Goal: Complete application form: Complete application form

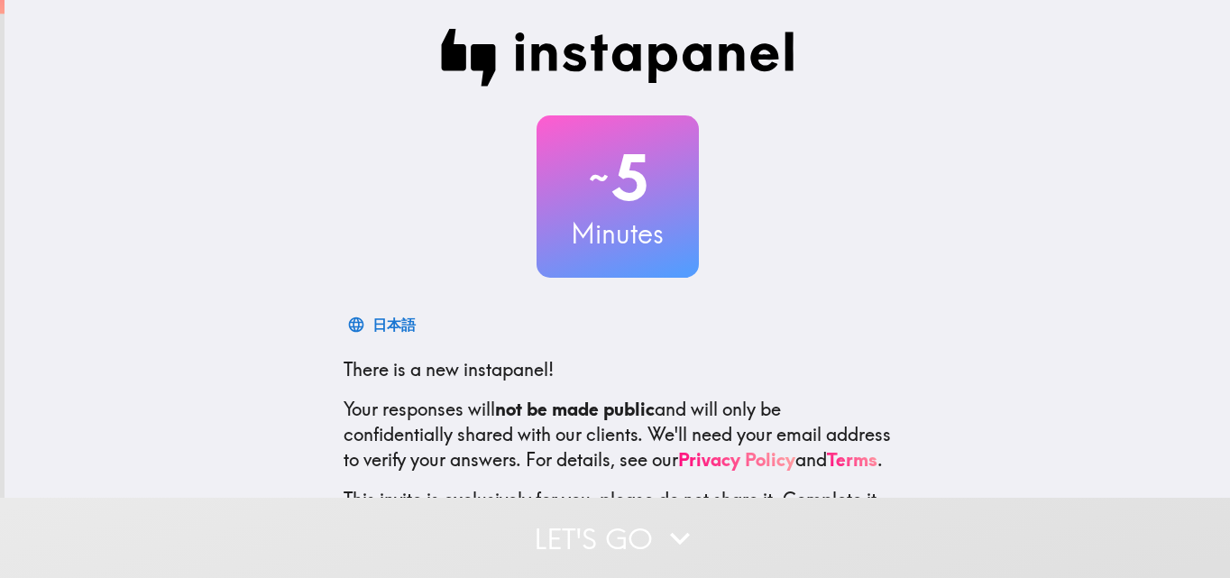
scroll to position [172, 0]
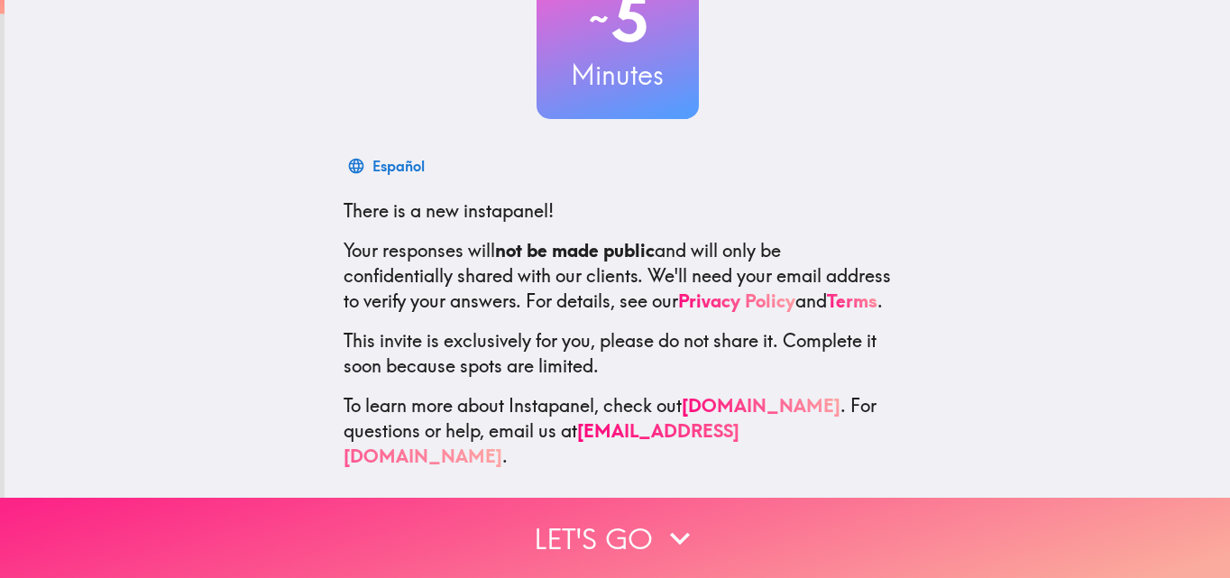
click at [675, 532] on icon "button" at bounding box center [680, 538] width 20 height 13
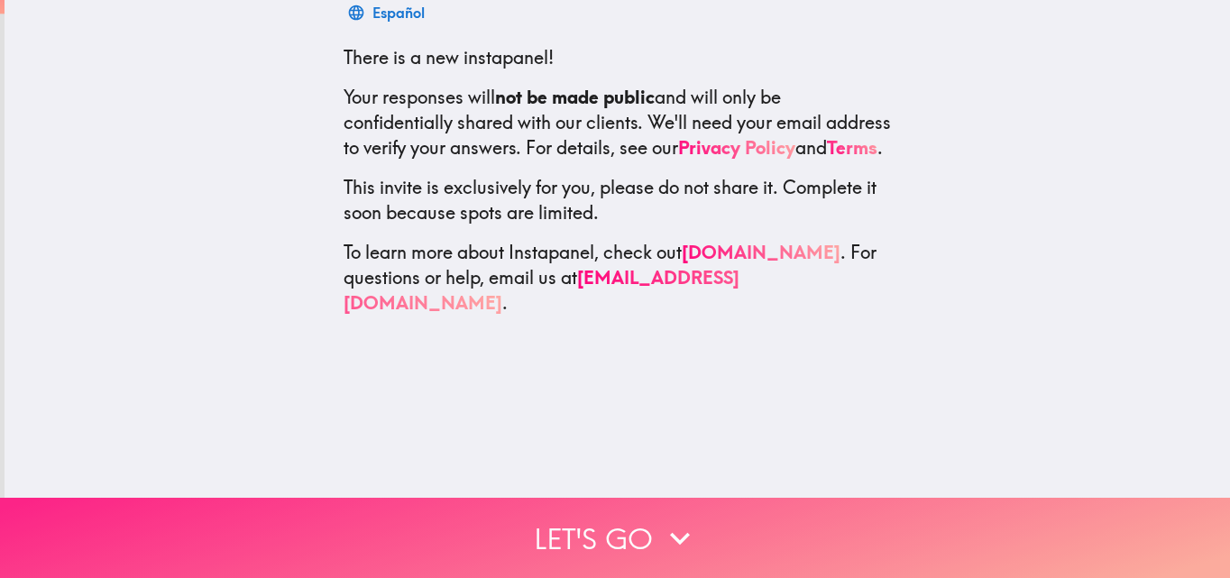
scroll to position [0, 0]
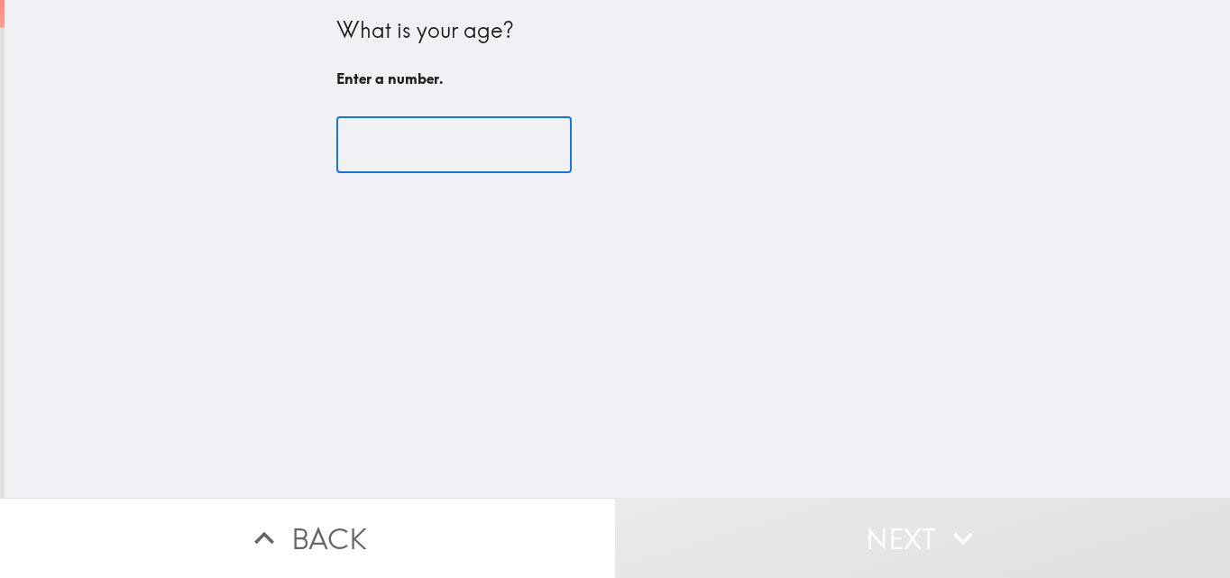
click at [442, 160] on input "number" at bounding box center [453, 145] width 235 height 56
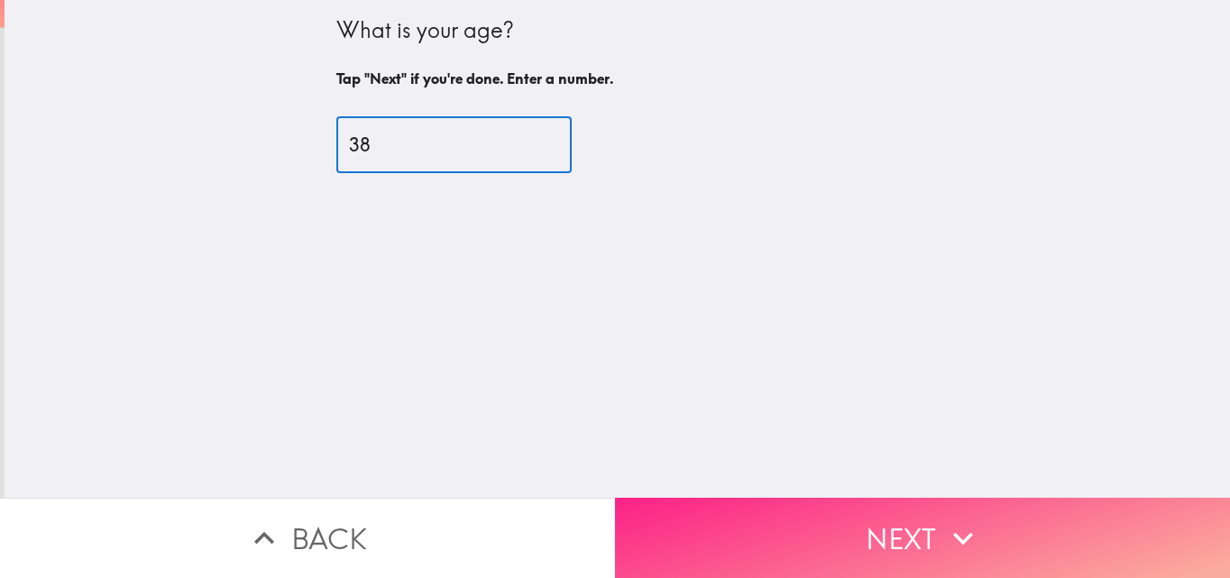
type input "38"
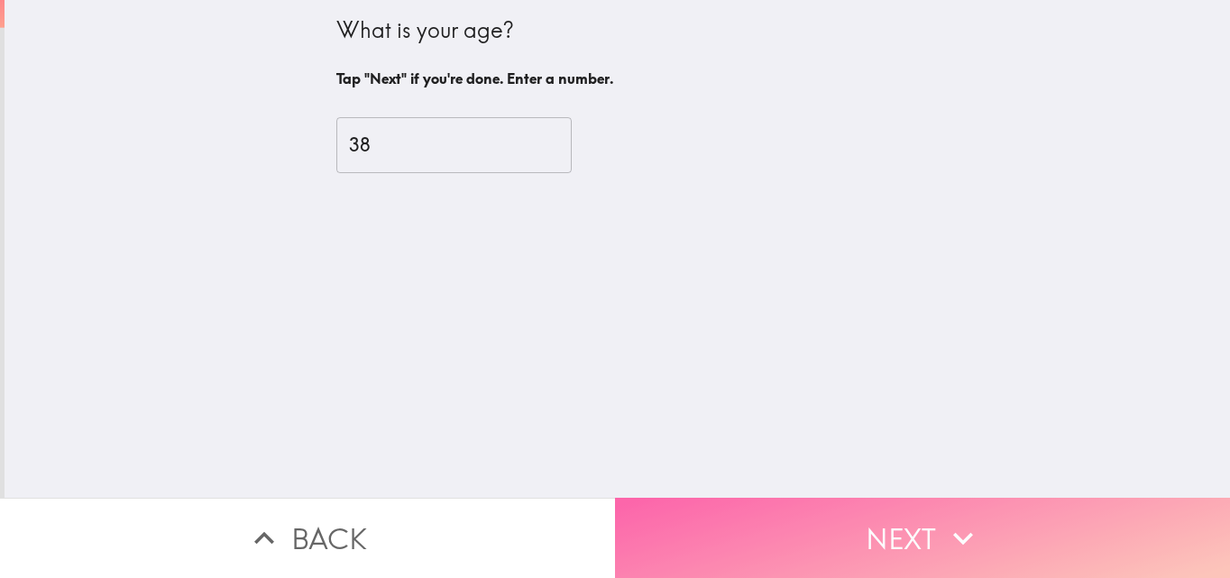
click at [955, 519] on icon "button" at bounding box center [963, 538] width 40 height 40
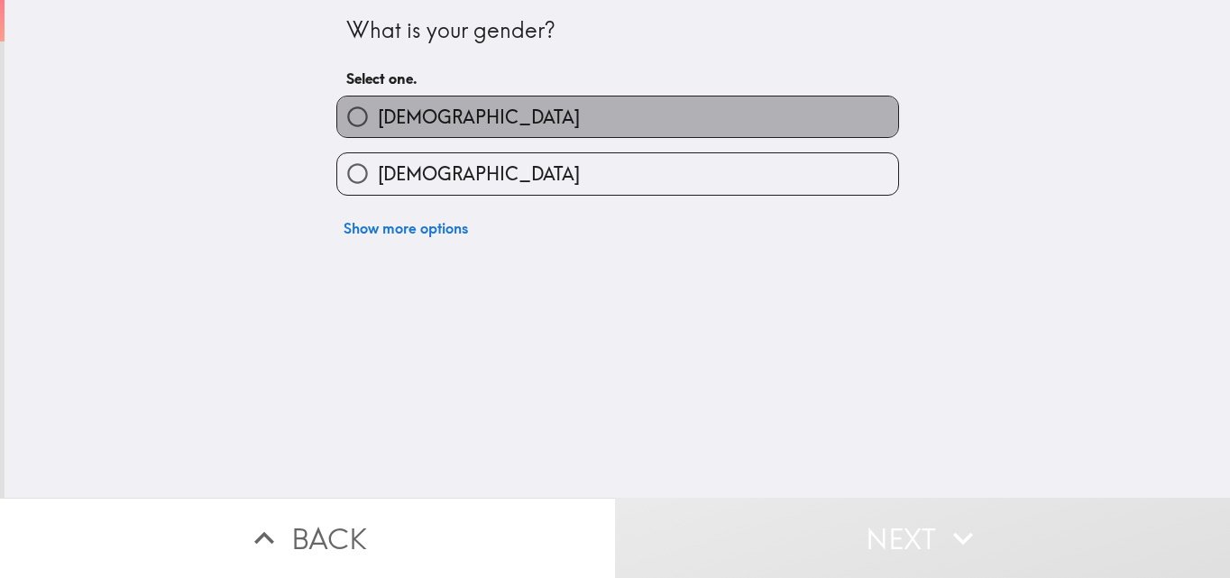
click at [498, 124] on label "[DEMOGRAPHIC_DATA]" at bounding box center [617, 116] width 561 height 41
click at [378, 124] on input "[DEMOGRAPHIC_DATA]" at bounding box center [357, 116] width 41 height 41
radio input "true"
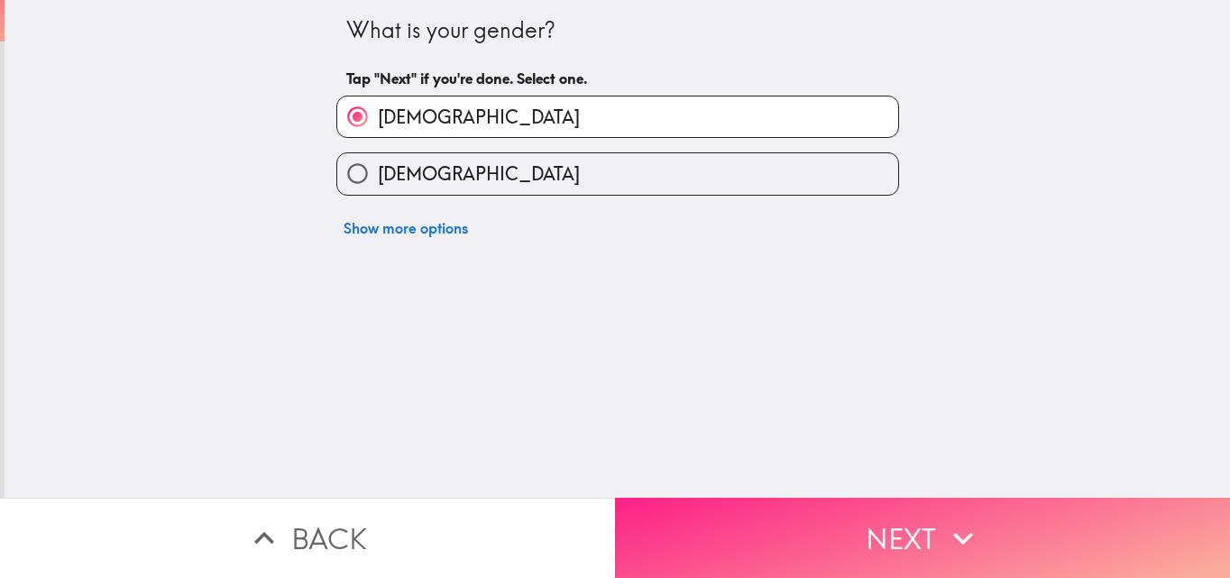
click at [866, 498] on button "Next" at bounding box center [922, 538] width 615 height 80
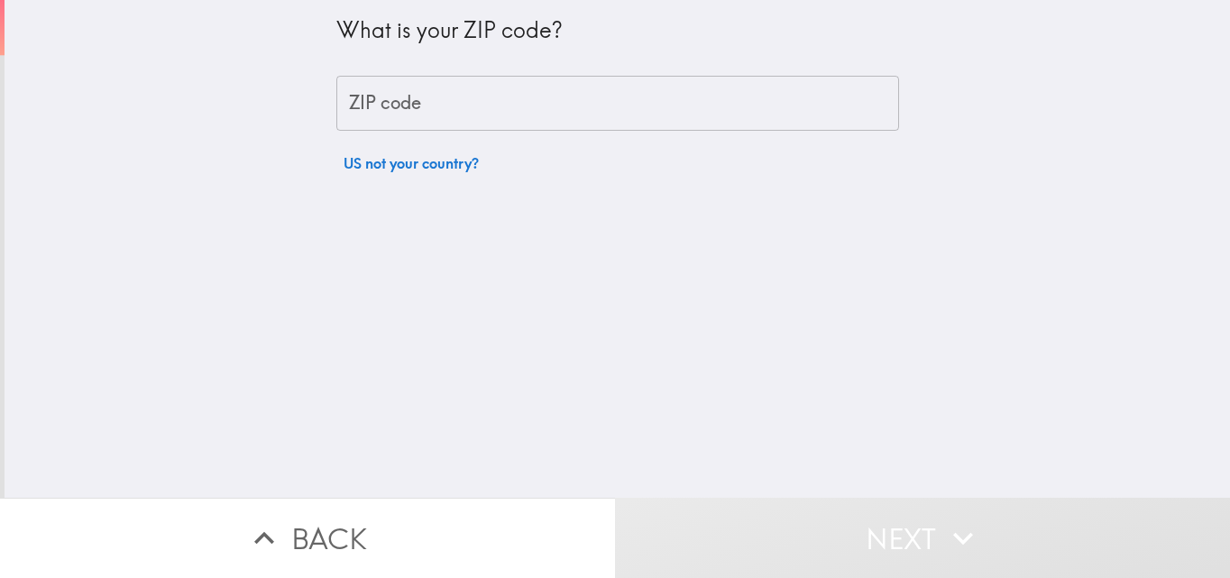
click at [387, 111] on input "ZIP code" at bounding box center [617, 104] width 563 height 56
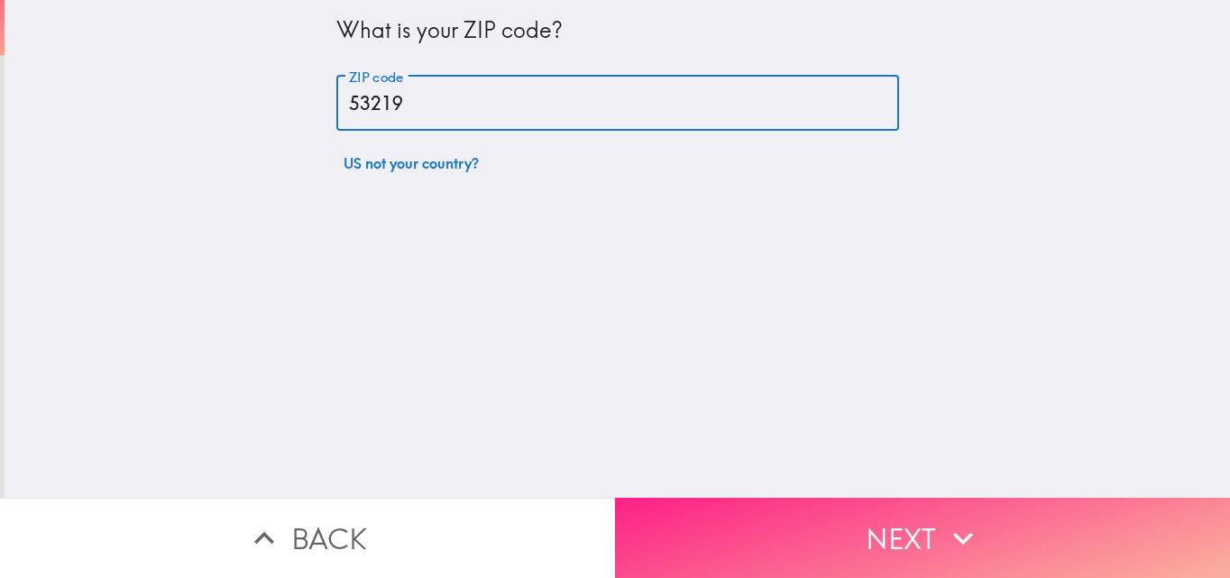
type input "53219"
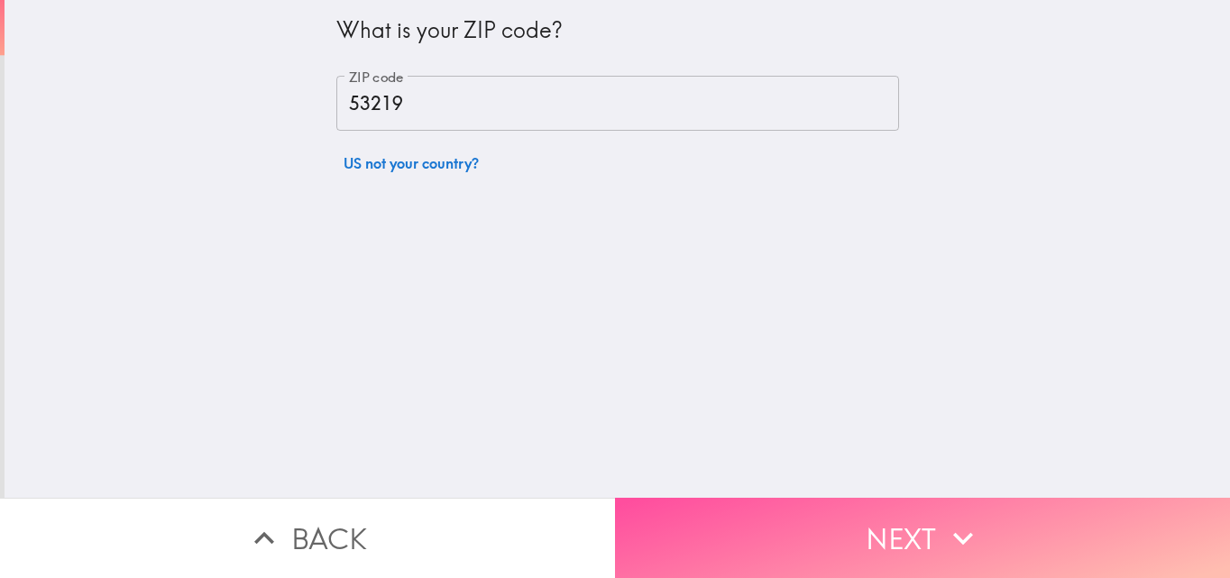
click at [879, 505] on button "Next" at bounding box center [922, 538] width 615 height 80
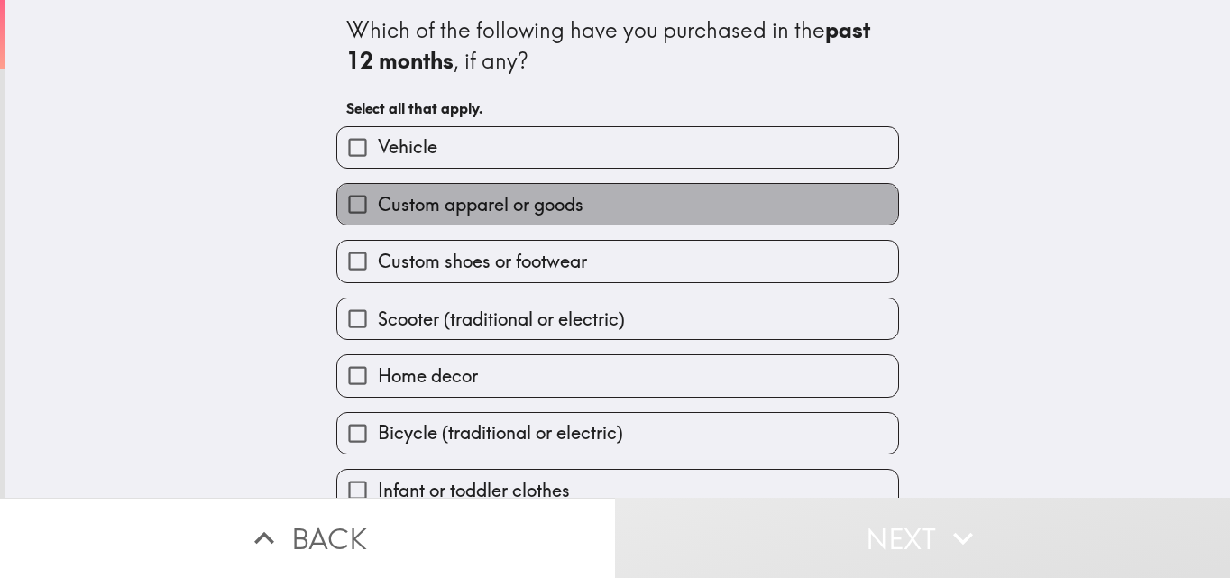
click at [471, 217] on label "Custom apparel or goods" at bounding box center [617, 204] width 561 height 41
click at [378, 217] on input "Custom apparel or goods" at bounding box center [357, 204] width 41 height 41
checkbox input "true"
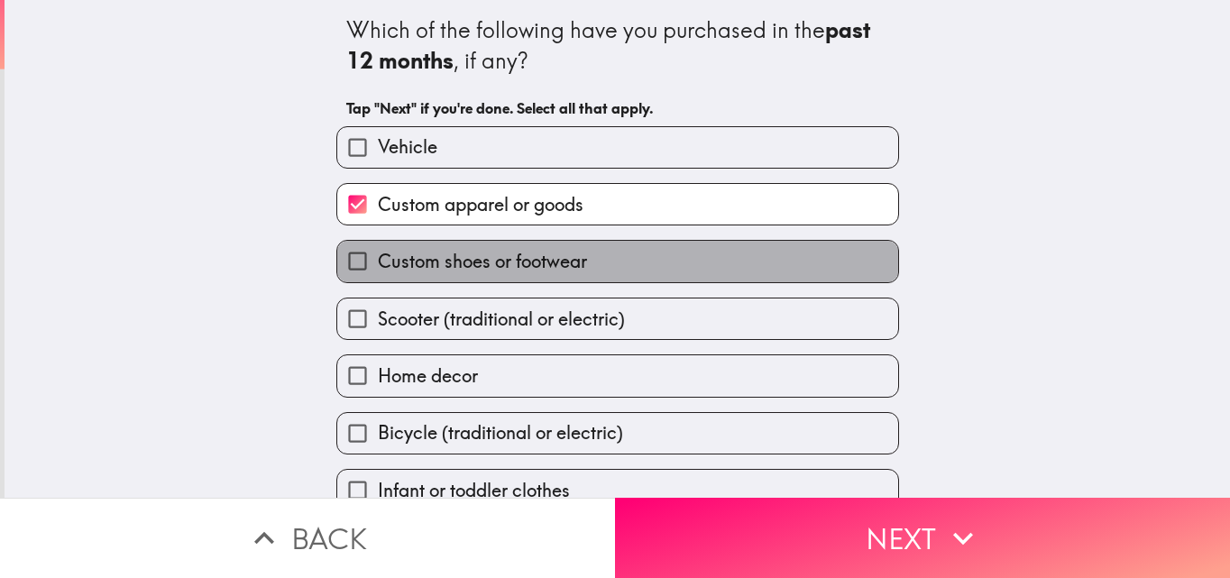
click at [455, 266] on span "Custom shoes or footwear" at bounding box center [482, 261] width 209 height 25
click at [378, 266] on input "Custom shoes or footwear" at bounding box center [357, 261] width 41 height 41
checkbox input "true"
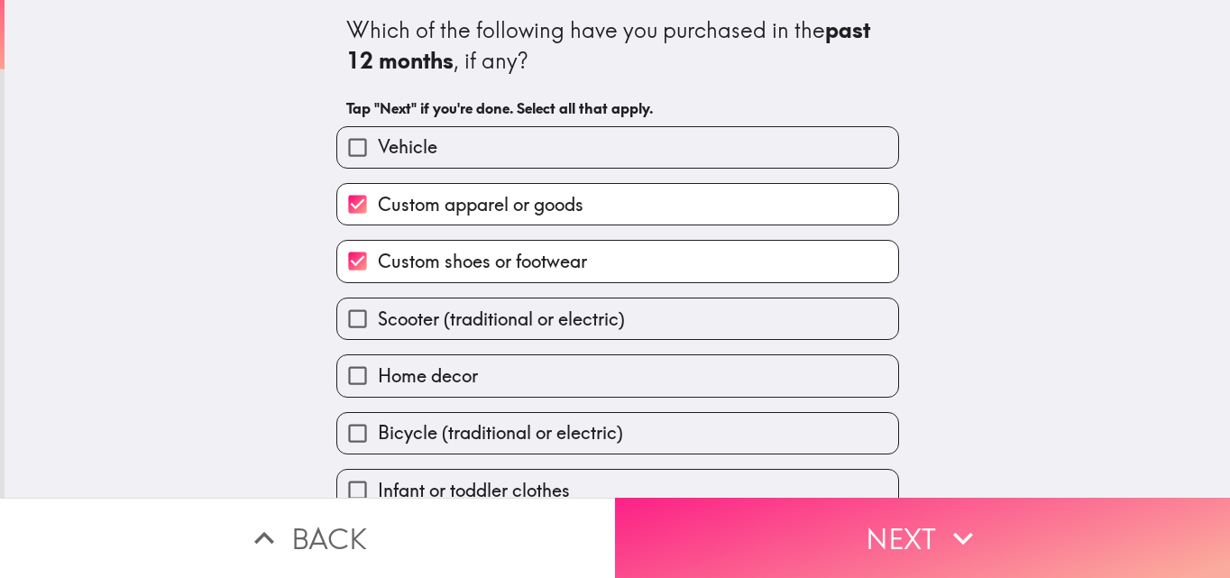
click at [808, 514] on button "Next" at bounding box center [922, 538] width 615 height 80
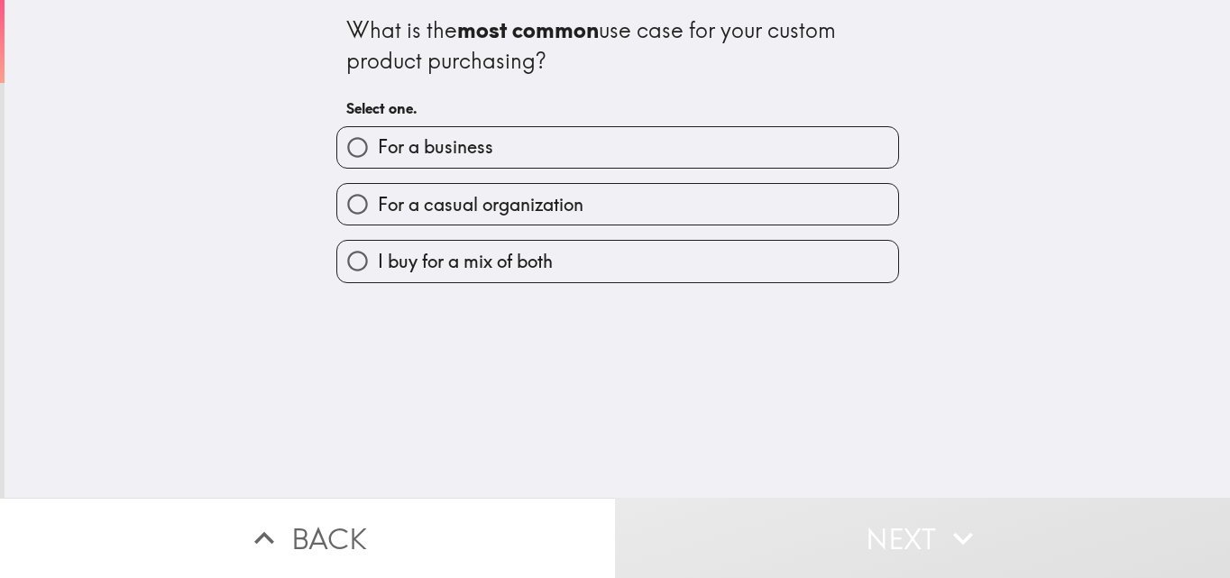
click at [428, 156] on span "For a business" at bounding box center [435, 146] width 115 height 25
click at [378, 156] on input "For a business" at bounding box center [357, 147] width 41 height 41
radio input "true"
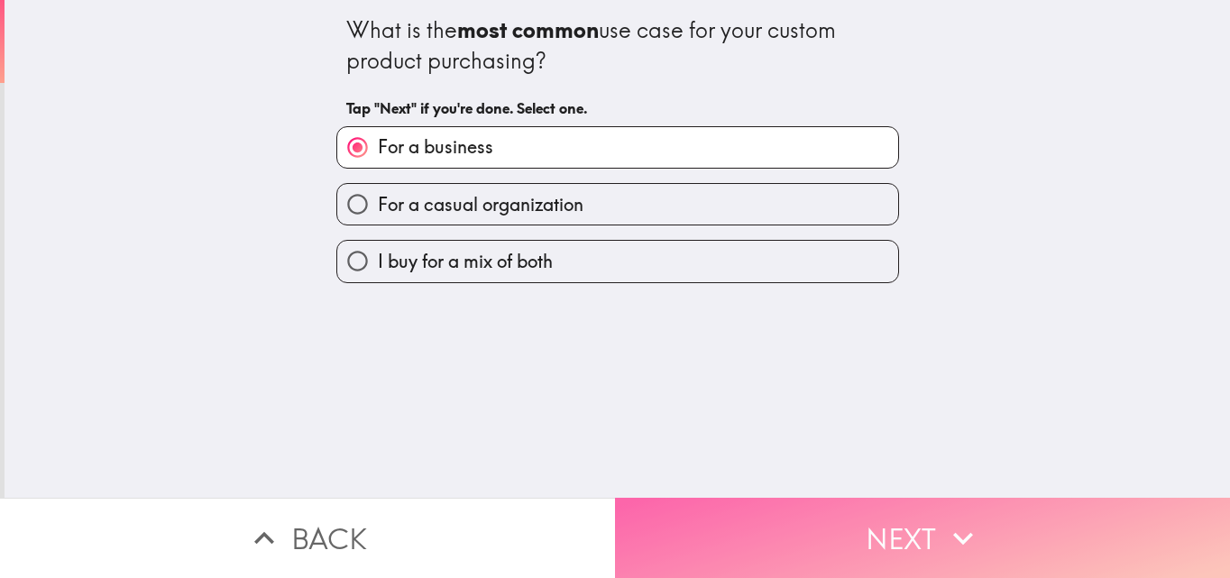
click at [776, 498] on button "Next" at bounding box center [922, 538] width 615 height 80
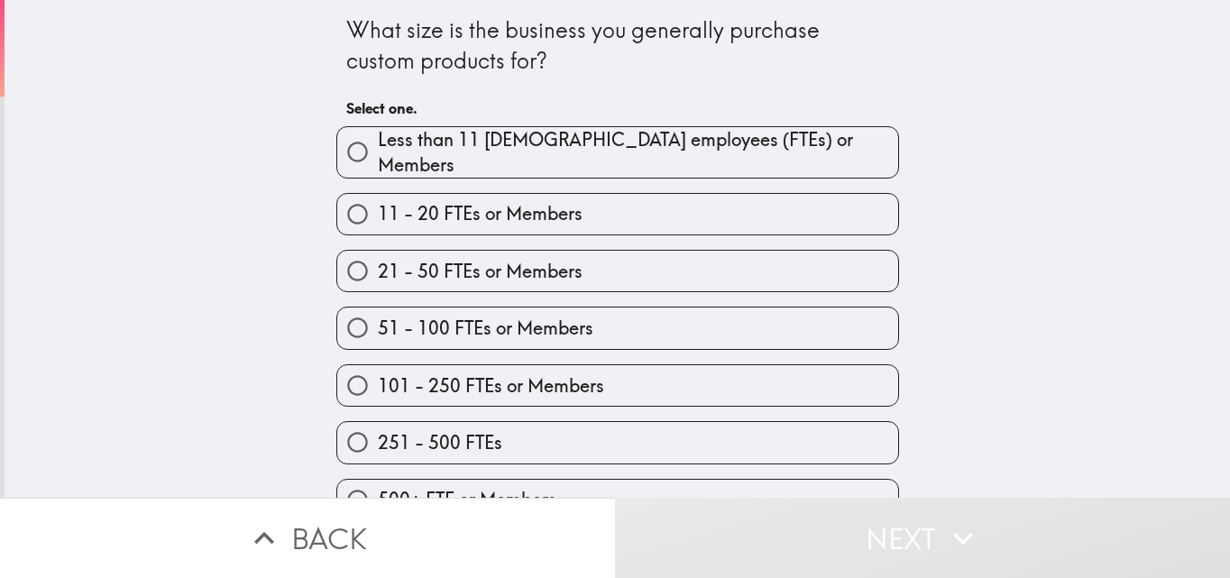
click at [554, 159] on span "Less than 11 [DEMOGRAPHIC_DATA] employees (FTEs) or Members" at bounding box center [638, 152] width 520 height 50
click at [378, 159] on input "Less than 11 [DEMOGRAPHIC_DATA] employees (FTEs) or Members" at bounding box center [357, 152] width 41 height 41
radio input "true"
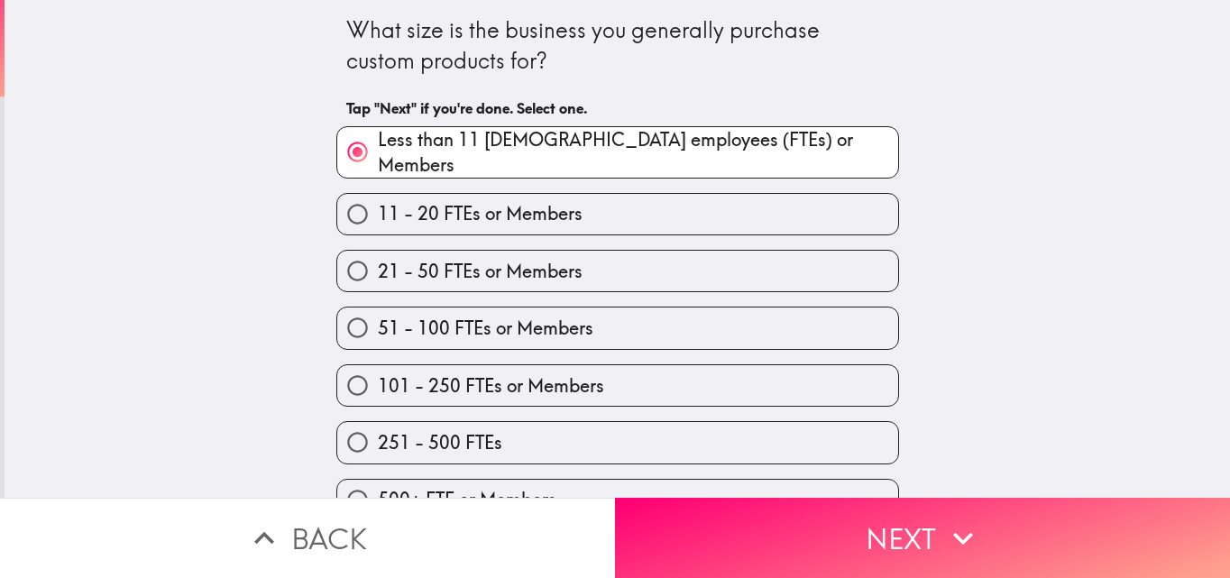
scroll to position [28, 0]
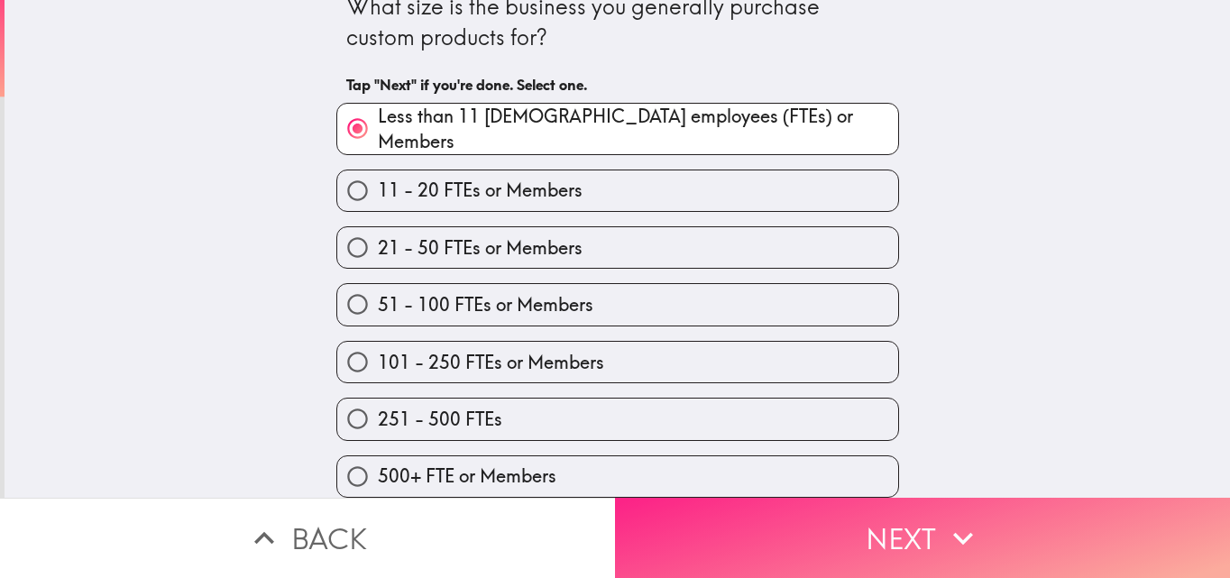
click at [871, 527] on button "Next" at bounding box center [922, 538] width 615 height 80
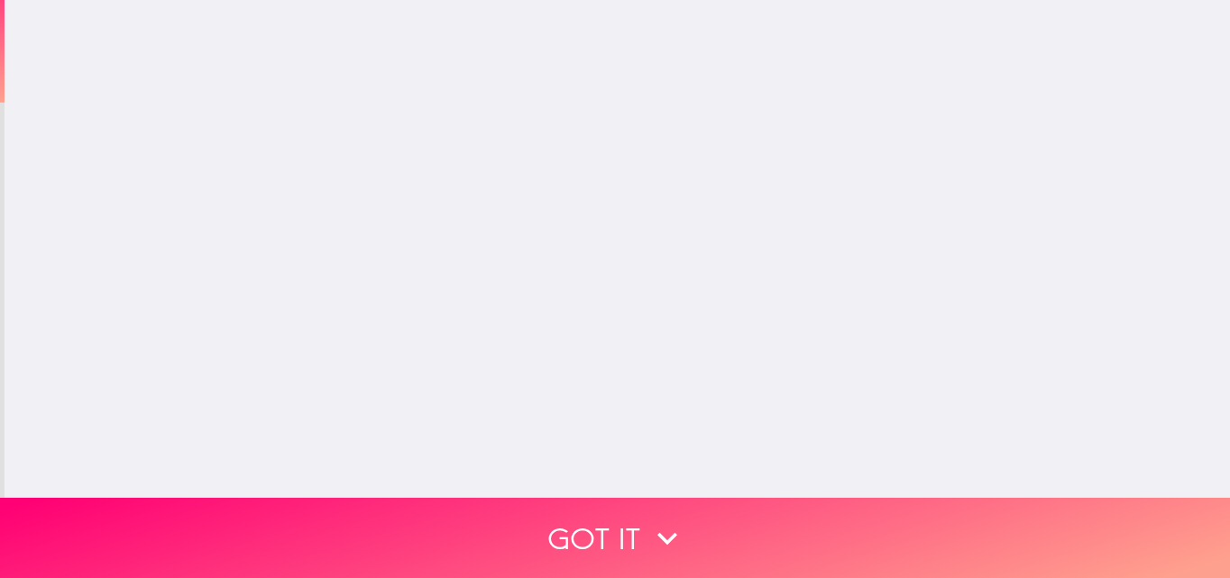
scroll to position [0, 0]
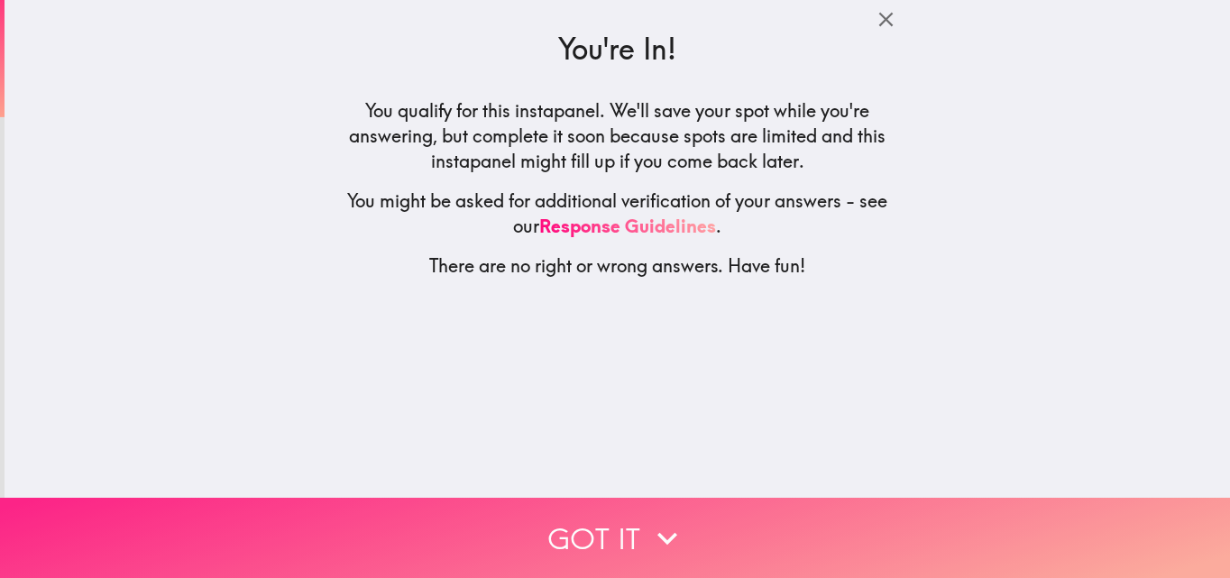
click at [637, 519] on button "Got it" at bounding box center [615, 538] width 1230 height 80
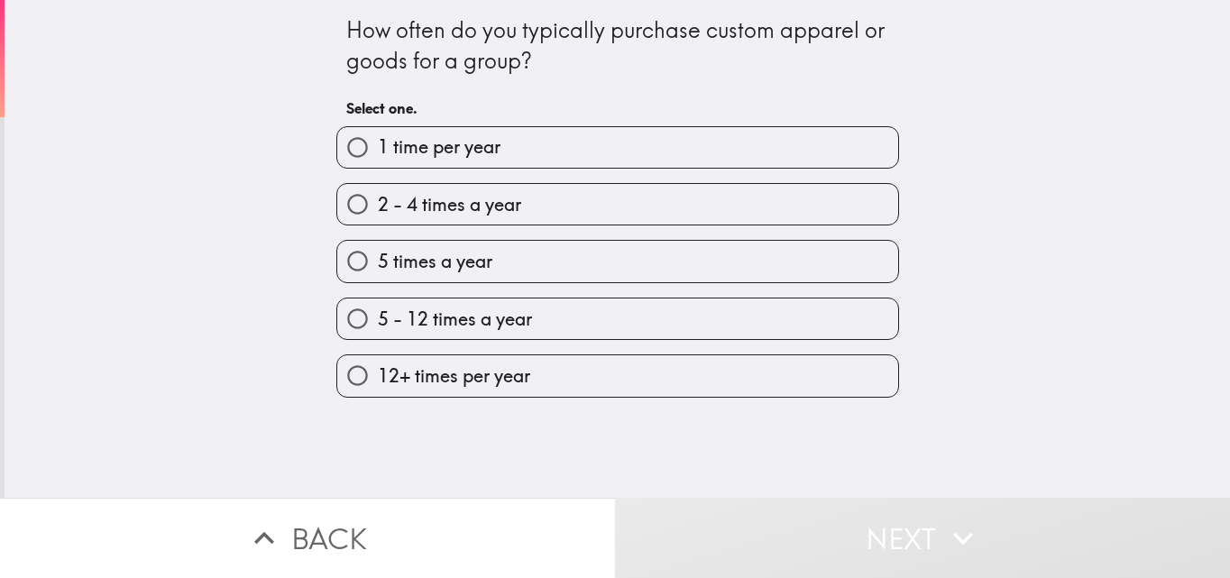
click at [455, 210] on span "2 - 4 times a year" at bounding box center [449, 204] width 143 height 25
click at [378, 210] on input "2 - 4 times a year" at bounding box center [357, 204] width 41 height 41
radio input "true"
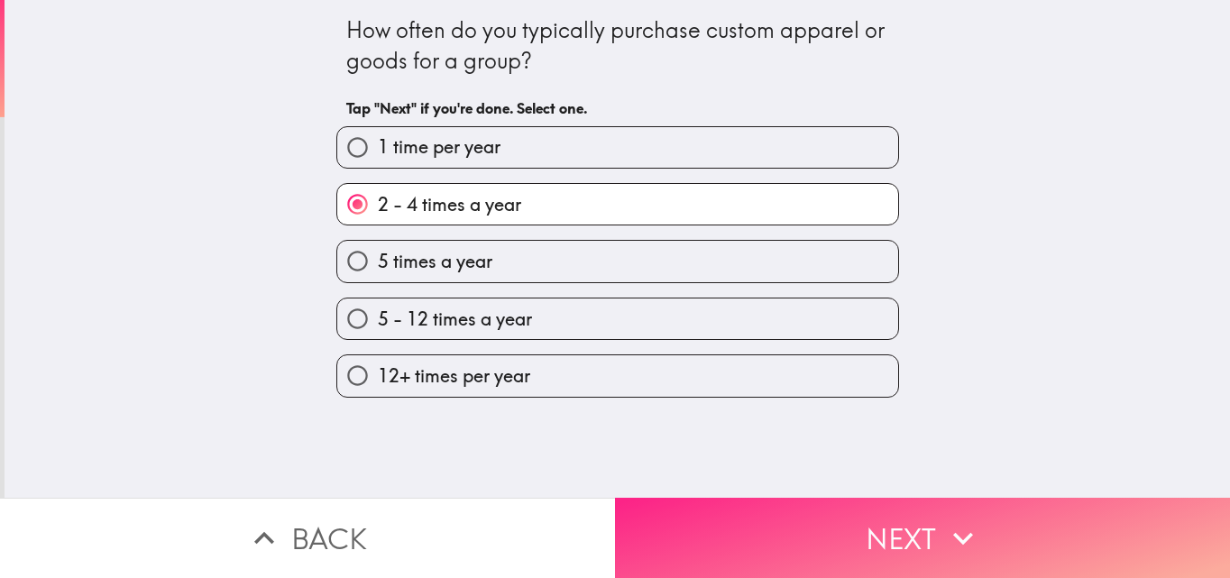
click at [927, 499] on button "Next" at bounding box center [922, 538] width 615 height 80
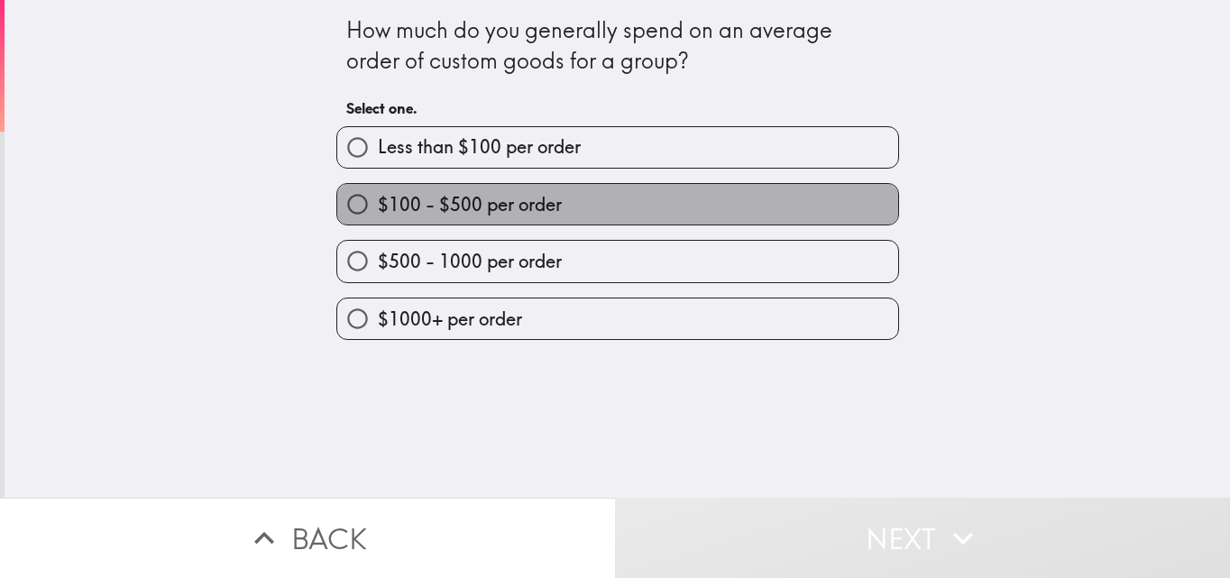
click at [478, 209] on span "$100 - $500 per order" at bounding box center [470, 204] width 184 height 25
click at [378, 209] on input "$100 - $500 per order" at bounding box center [357, 204] width 41 height 41
radio input "true"
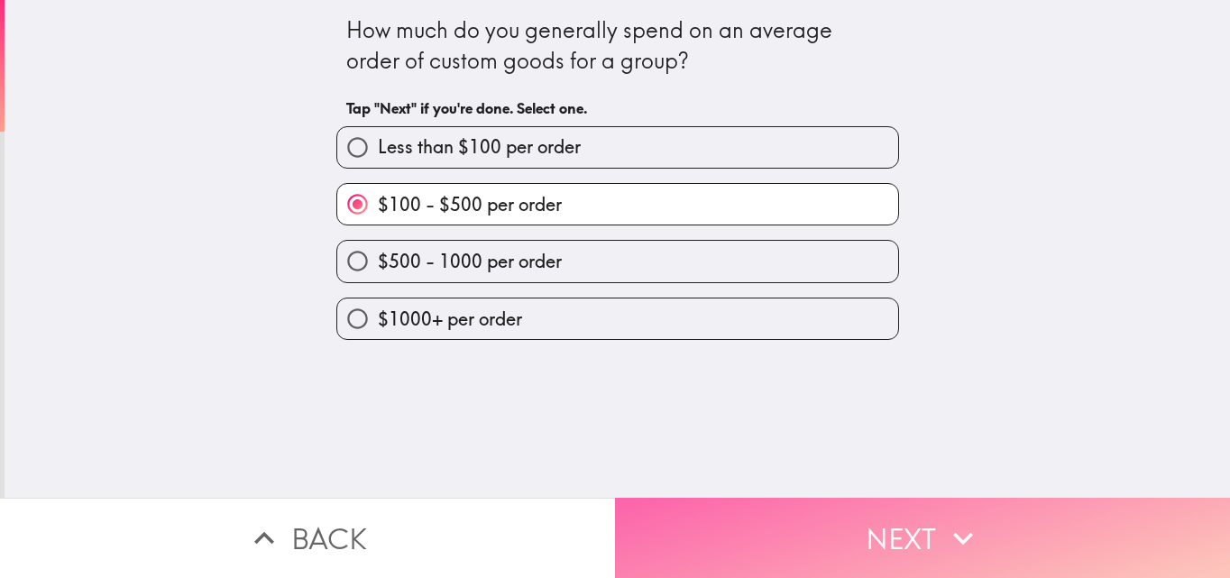
click at [879, 502] on button "Next" at bounding box center [922, 538] width 615 height 80
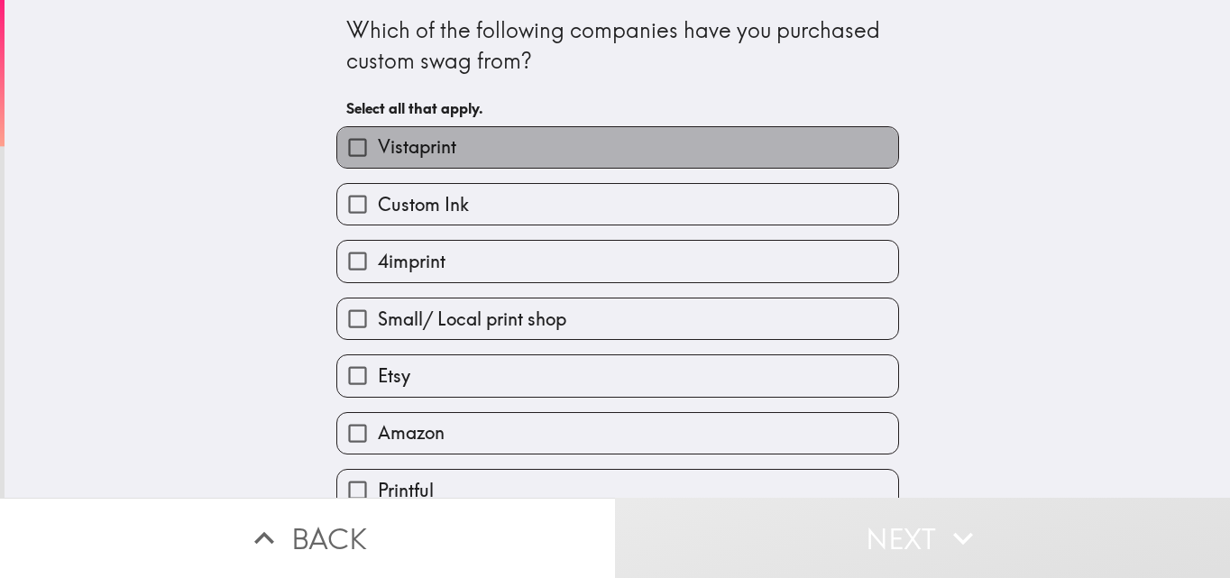
click at [468, 140] on label "Vistaprint" at bounding box center [617, 147] width 561 height 41
click at [378, 140] on input "Vistaprint" at bounding box center [357, 147] width 41 height 41
checkbox input "true"
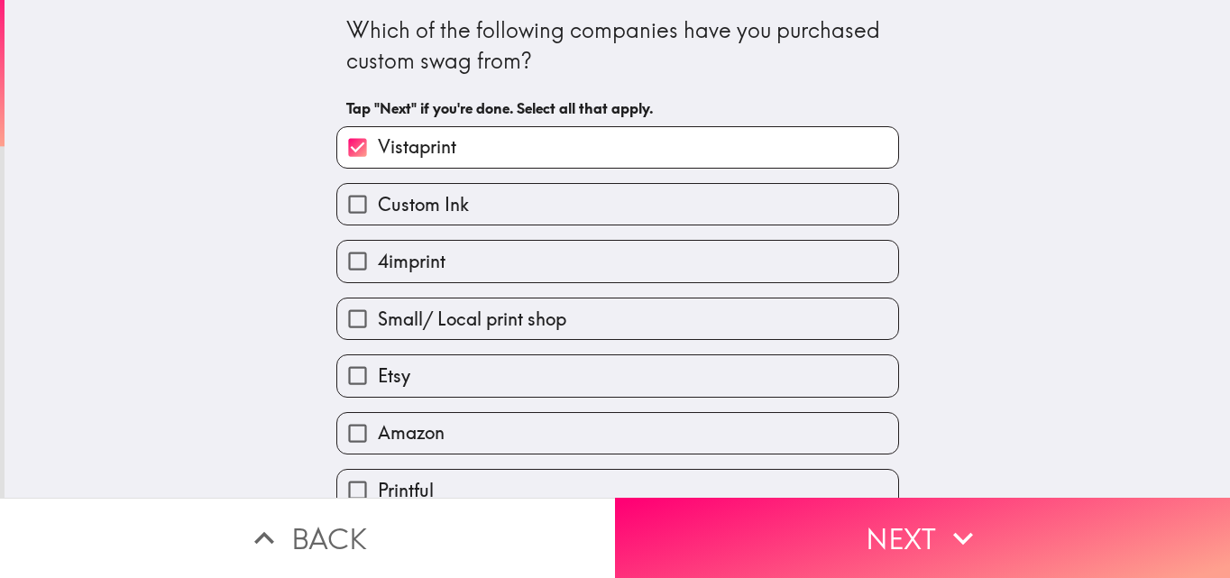
click at [425, 279] on label "4imprint" at bounding box center [617, 261] width 561 height 41
click at [378, 279] on input "4imprint" at bounding box center [357, 261] width 41 height 41
checkbox input "true"
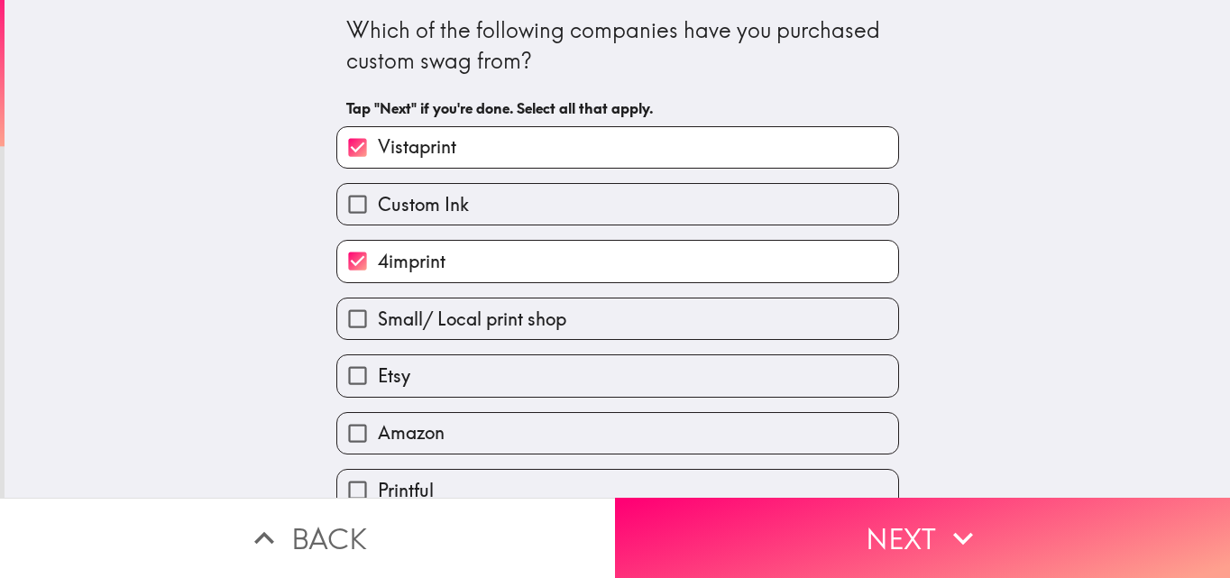
scroll to position [85, 0]
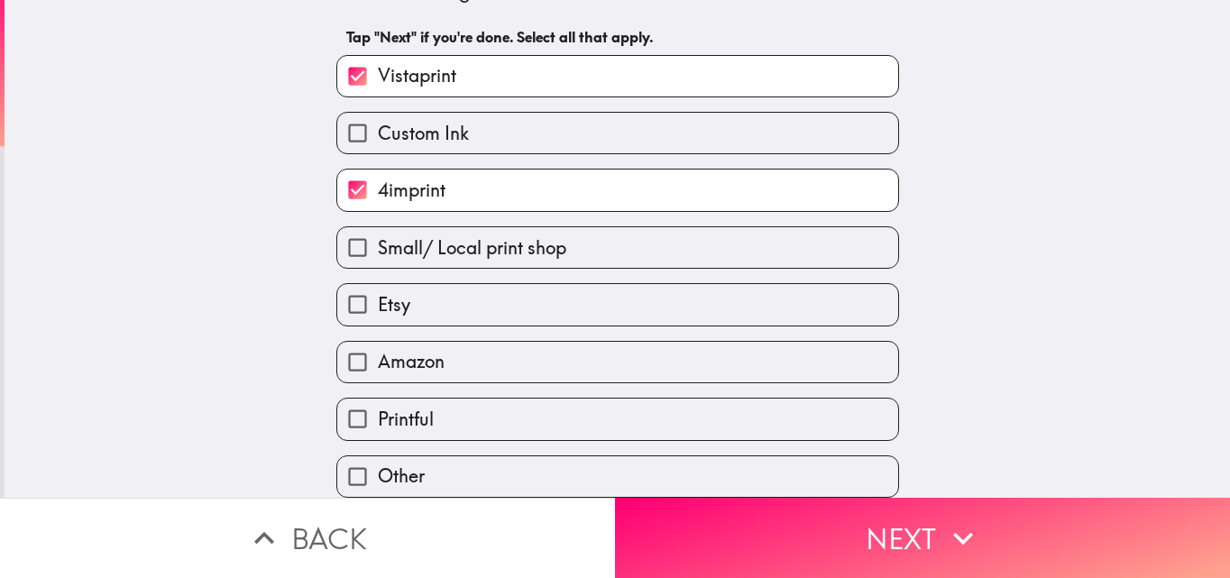
click at [452, 342] on label "Amazon" at bounding box center [617, 362] width 561 height 41
click at [378, 342] on input "Amazon" at bounding box center [357, 362] width 41 height 41
checkbox input "true"
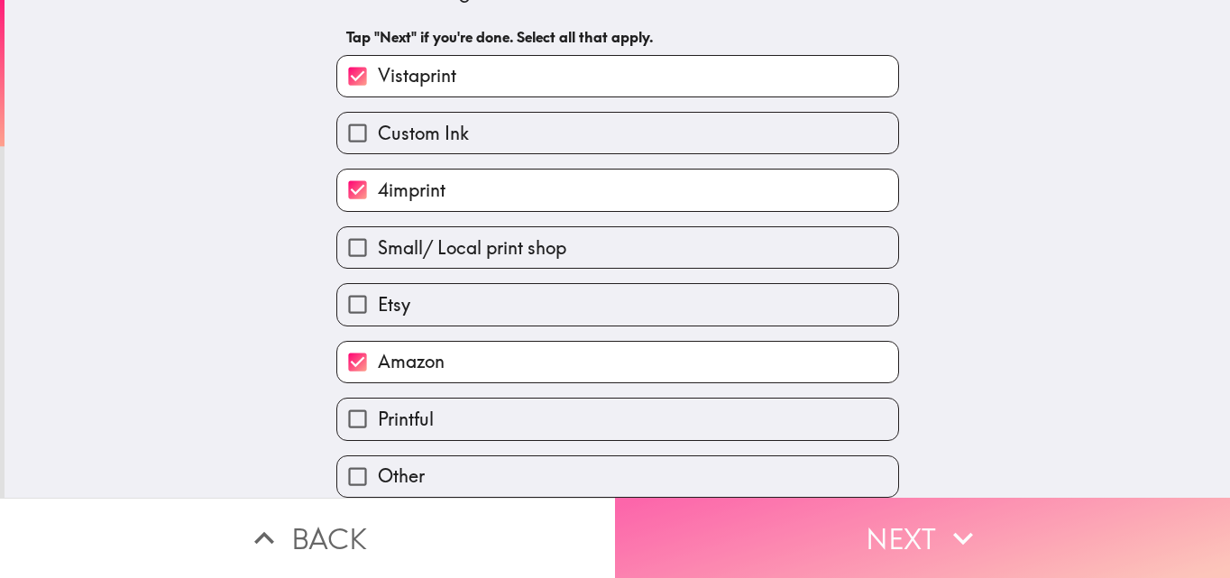
click at [927, 503] on button "Next" at bounding box center [922, 538] width 615 height 80
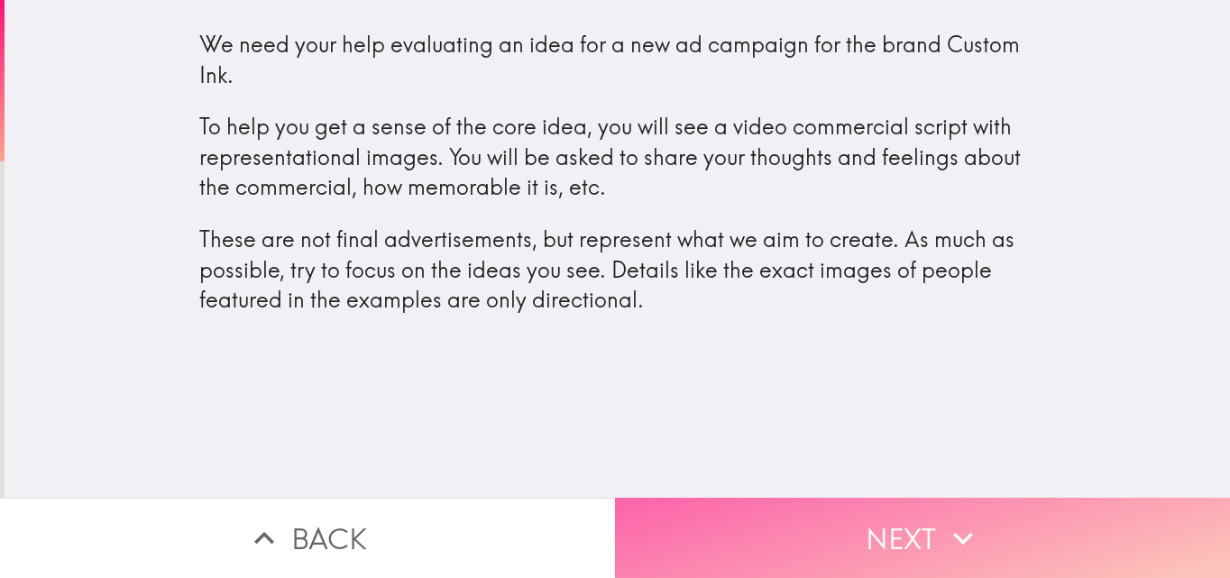
click at [899, 526] on button "Next" at bounding box center [922, 538] width 615 height 80
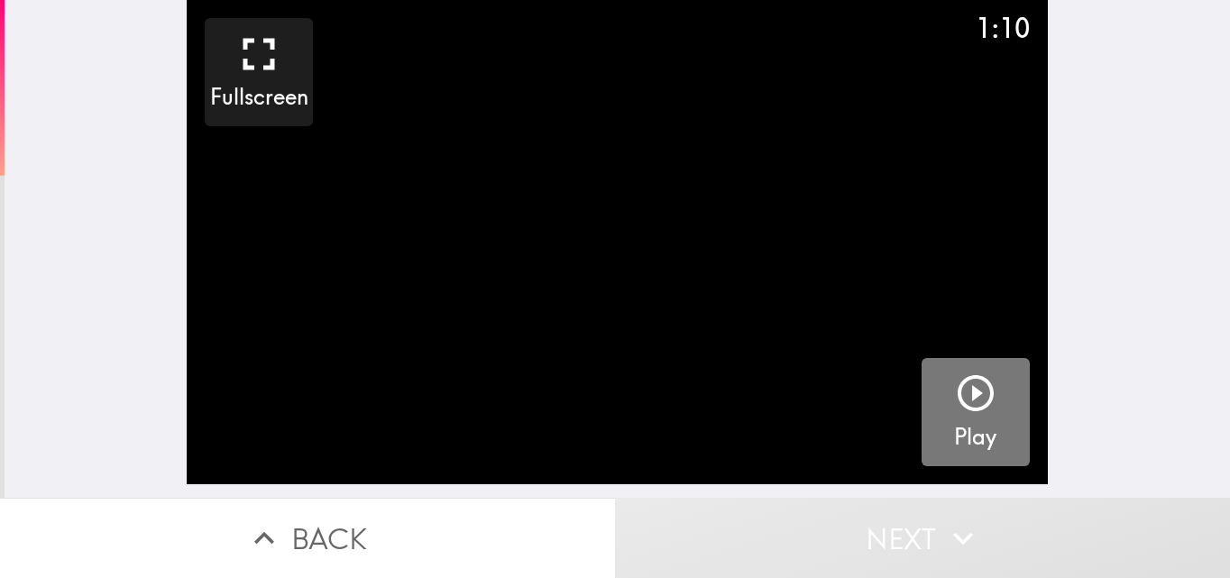
click at [962, 393] on icon "button" at bounding box center [975, 393] width 36 height 36
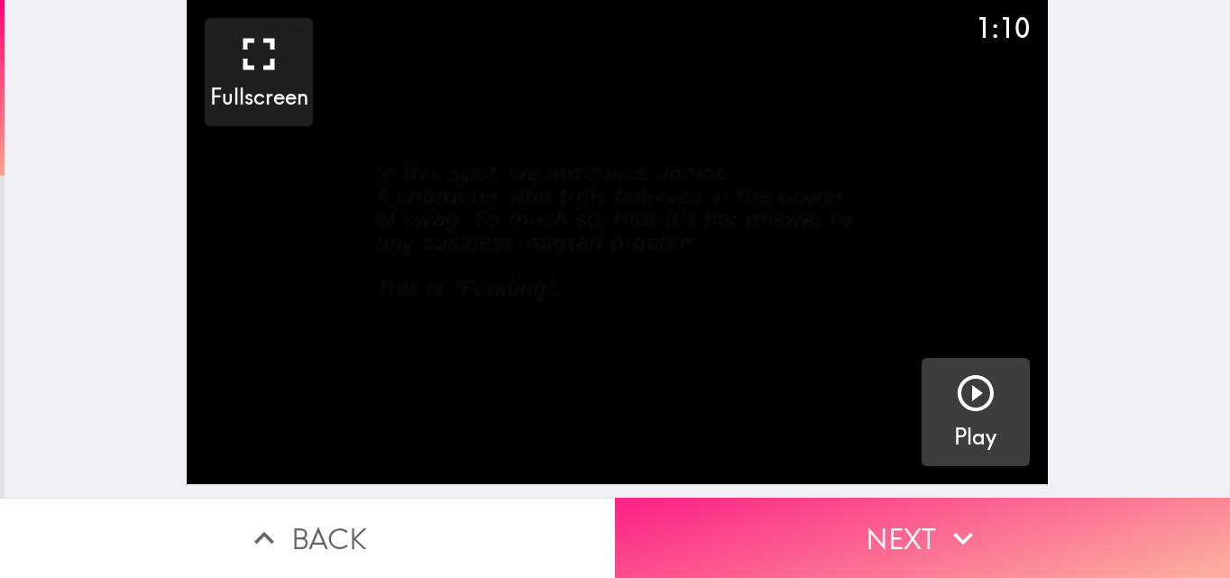
click at [884, 510] on button "Next" at bounding box center [922, 538] width 615 height 80
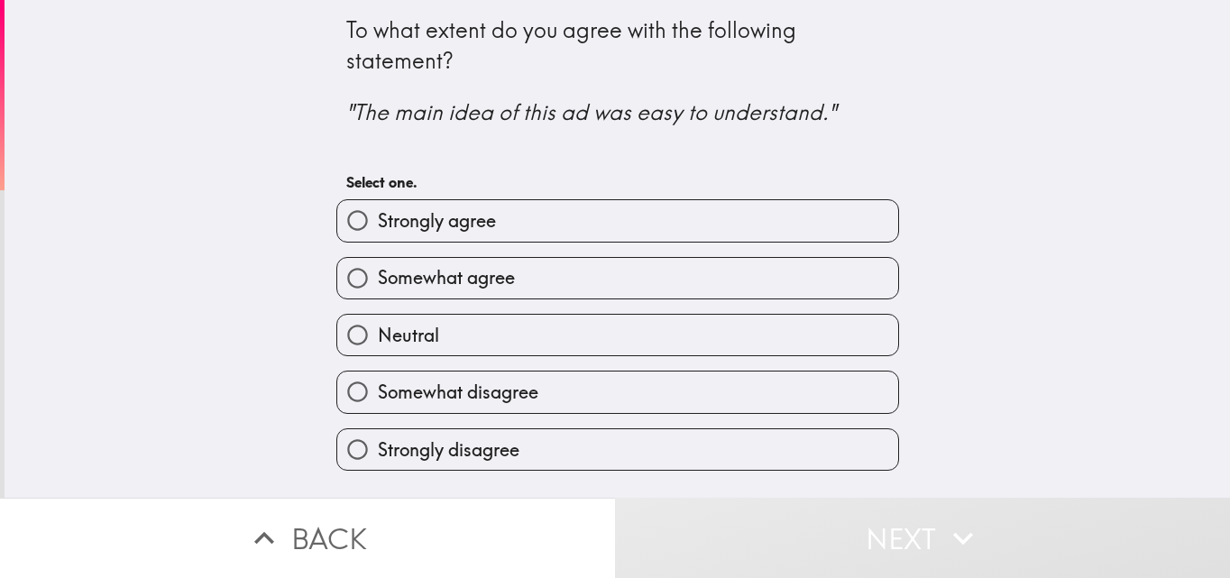
click at [426, 224] on span "Strongly agree" at bounding box center [437, 220] width 118 height 25
click at [378, 224] on input "Strongly agree" at bounding box center [357, 220] width 41 height 41
radio input "true"
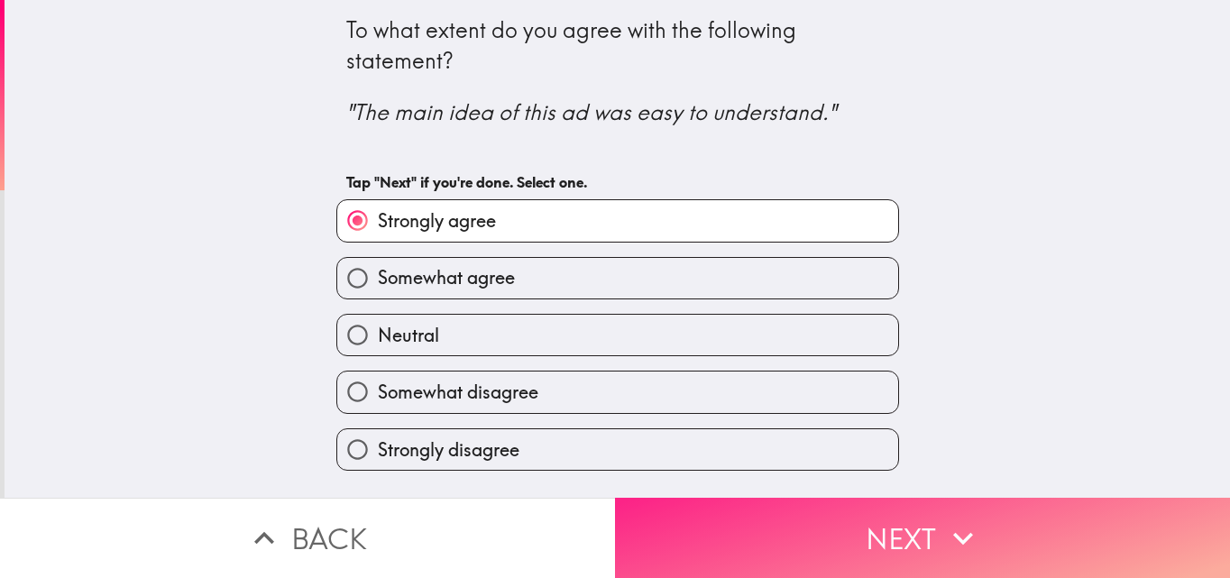
click at [921, 506] on button "Next" at bounding box center [922, 538] width 615 height 80
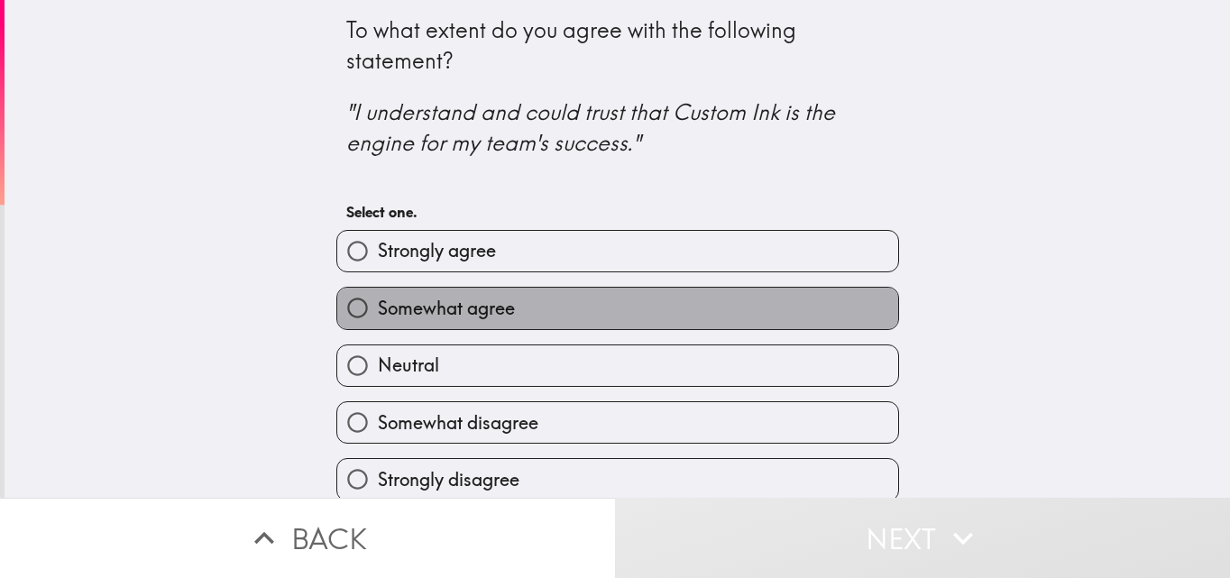
click at [472, 297] on span "Somewhat agree" at bounding box center [446, 308] width 137 height 25
click at [378, 297] on input "Somewhat agree" at bounding box center [357, 308] width 41 height 41
radio input "true"
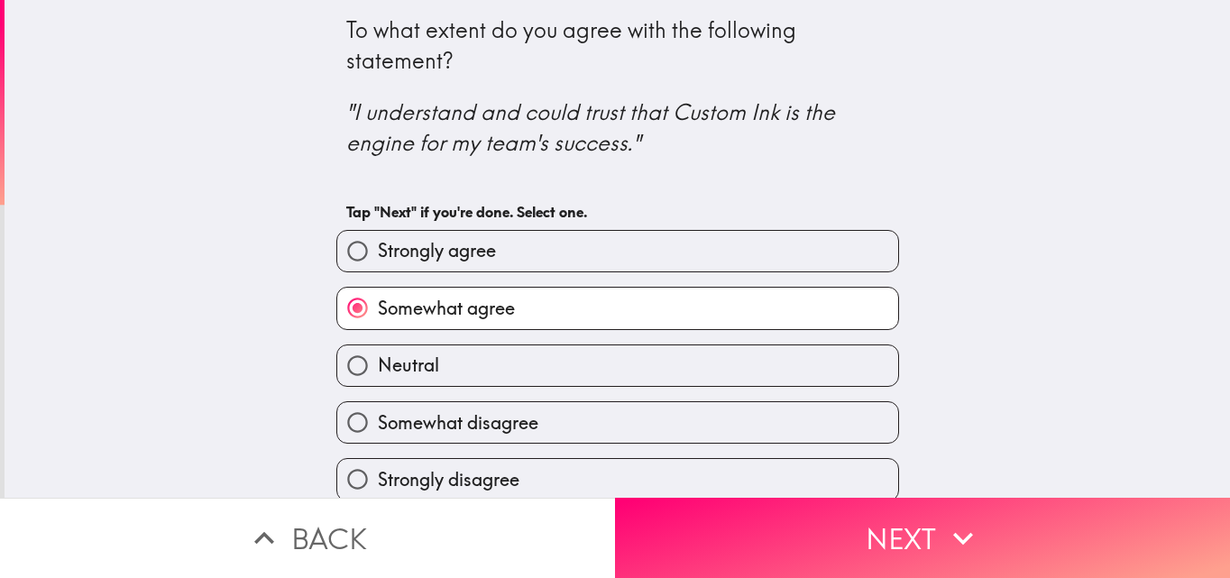
scroll to position [17, 0]
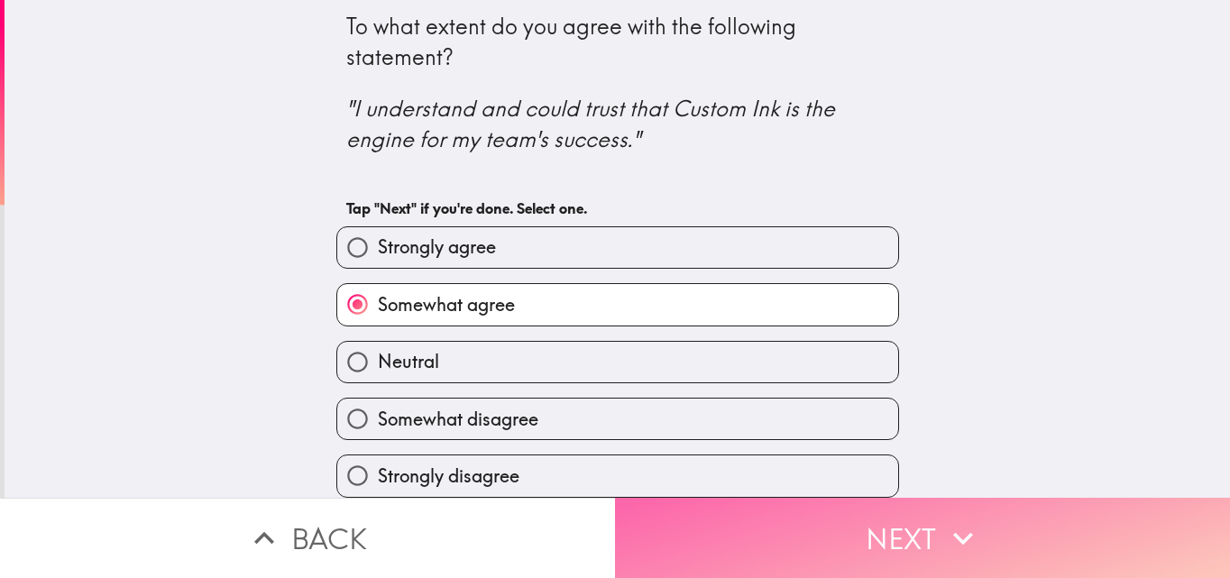
click at [850, 509] on button "Next" at bounding box center [922, 538] width 615 height 80
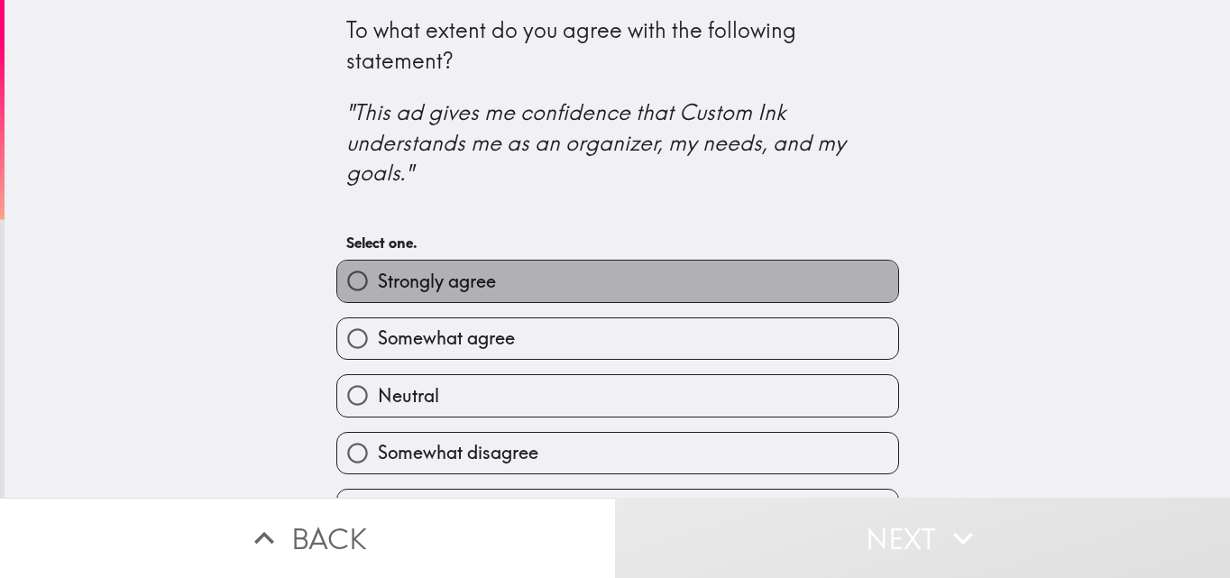
click at [537, 272] on label "Strongly agree" at bounding box center [617, 281] width 561 height 41
click at [378, 272] on input "Strongly agree" at bounding box center [357, 281] width 41 height 41
radio input "true"
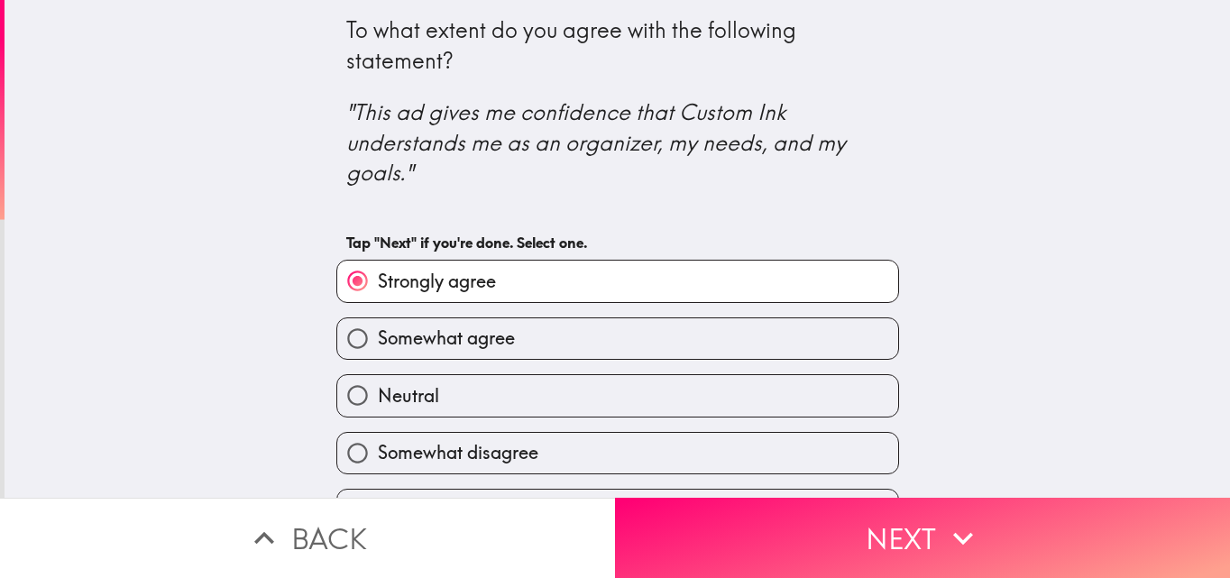
scroll to position [47, 0]
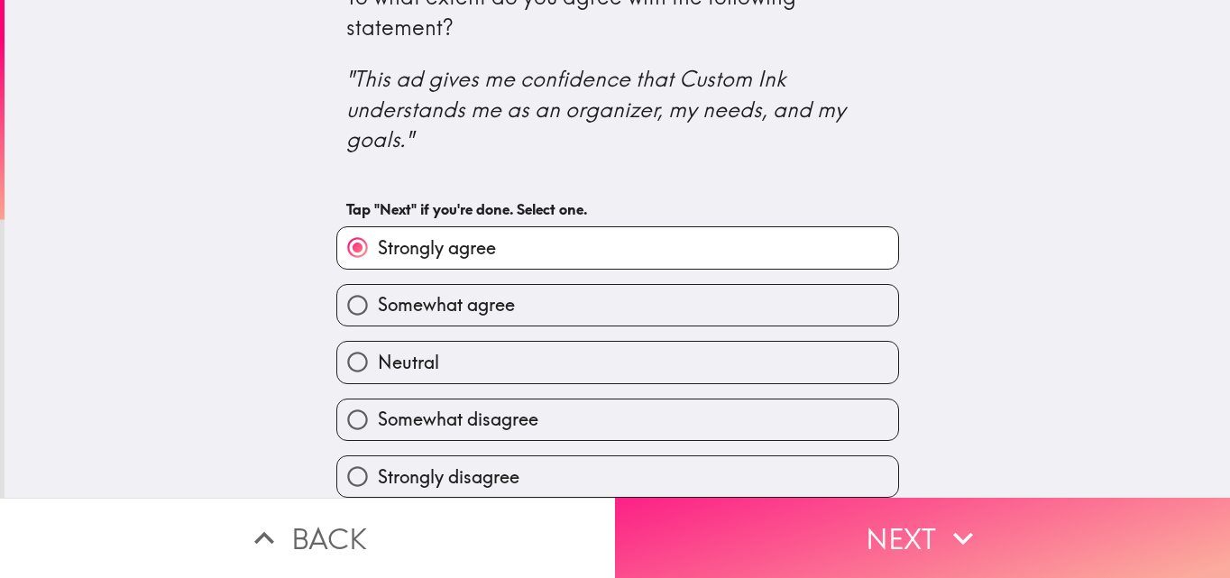
click at [819, 508] on button "Next" at bounding box center [922, 538] width 615 height 80
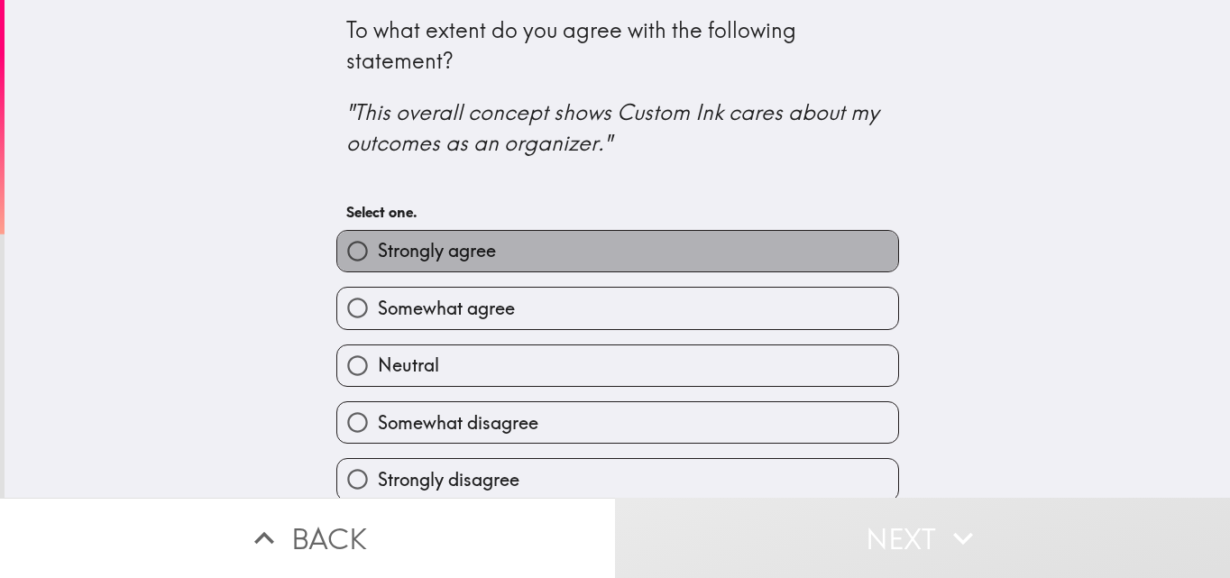
click at [475, 266] on label "Strongly agree" at bounding box center [617, 251] width 561 height 41
click at [378, 266] on input "Strongly agree" at bounding box center [357, 251] width 41 height 41
radio input "true"
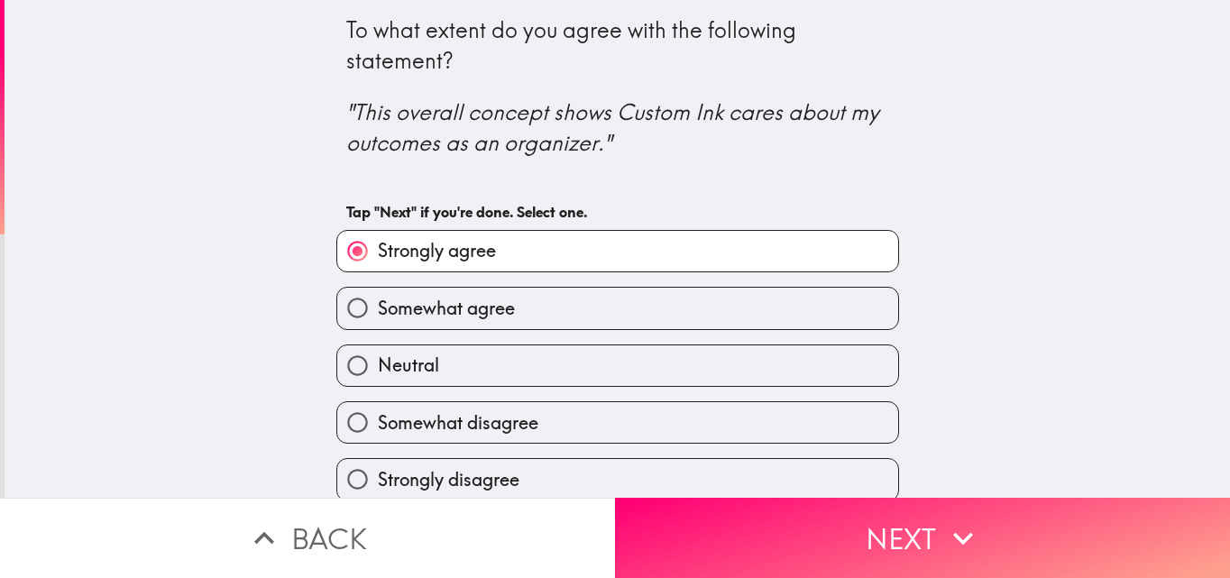
scroll to position [17, 0]
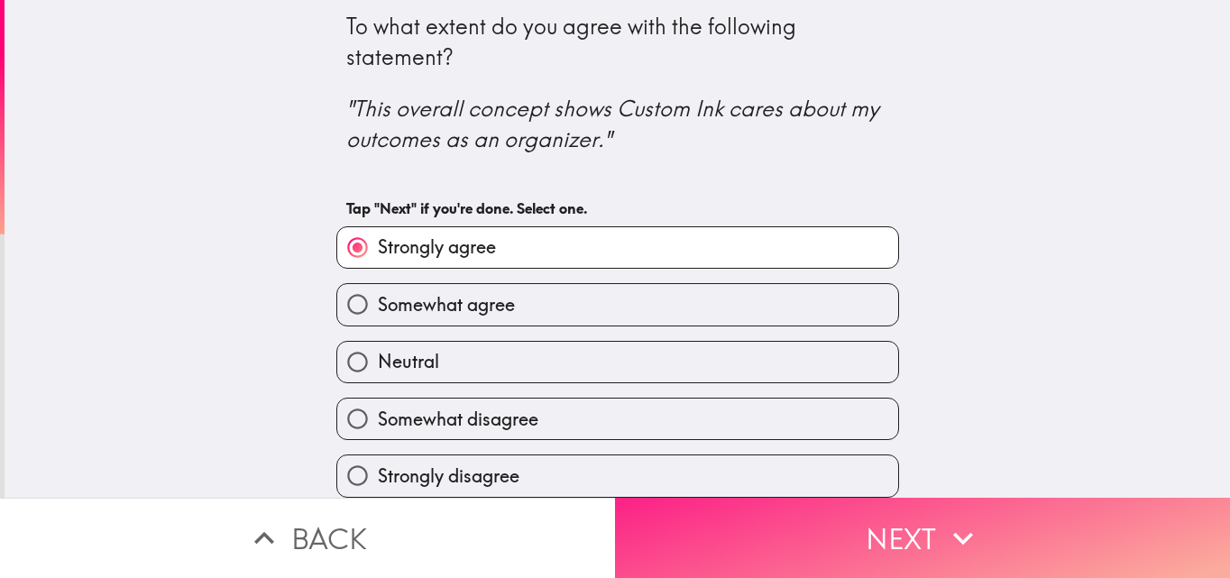
click at [859, 499] on button "Next" at bounding box center [922, 538] width 615 height 80
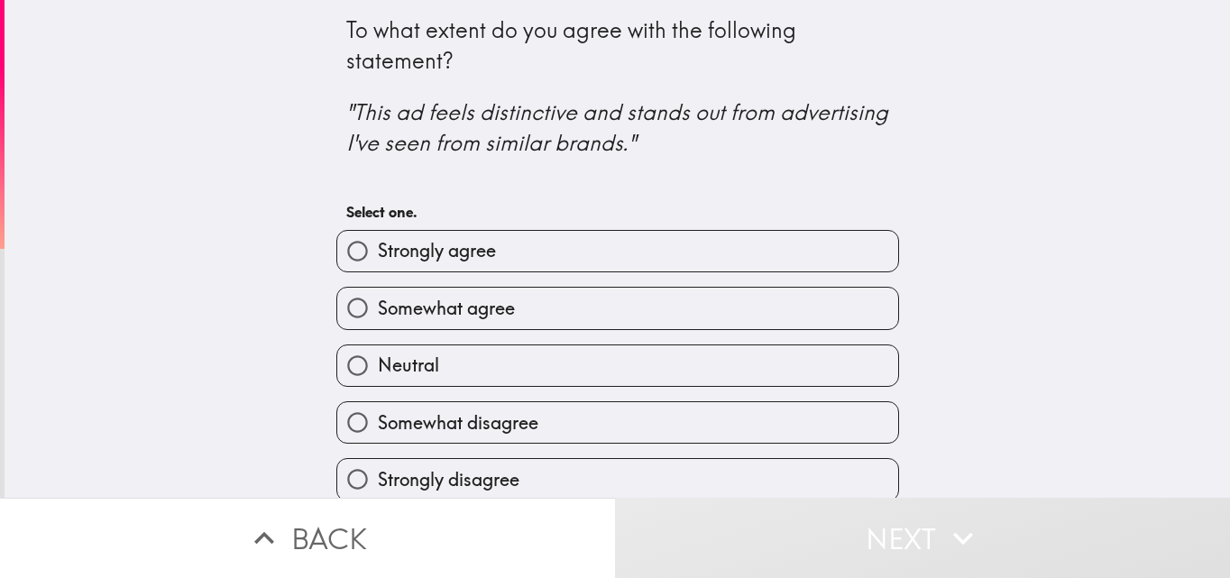
scroll to position [17, 0]
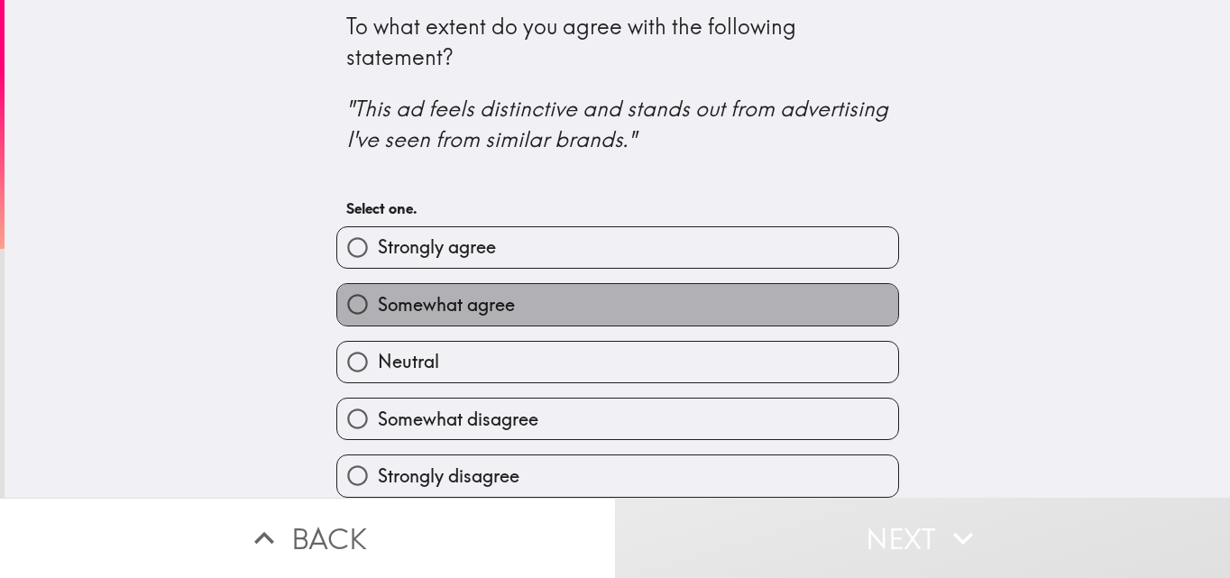
click at [488, 284] on label "Somewhat agree" at bounding box center [617, 304] width 561 height 41
click at [378, 284] on input "Somewhat agree" at bounding box center [357, 304] width 41 height 41
radio input "true"
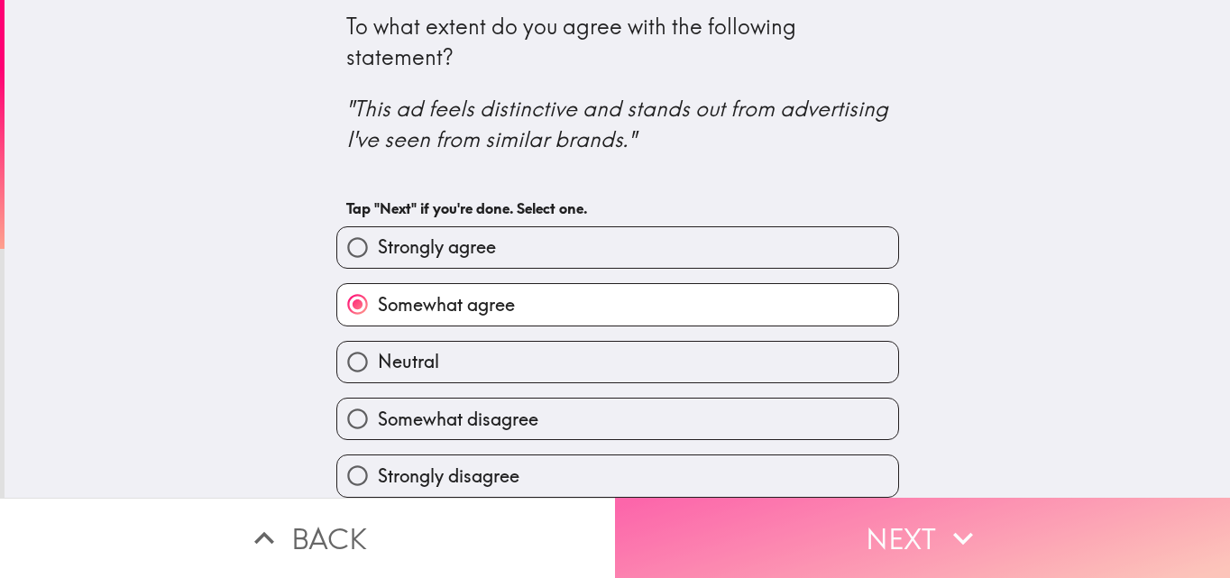
click at [859, 510] on button "Next" at bounding box center [922, 538] width 615 height 80
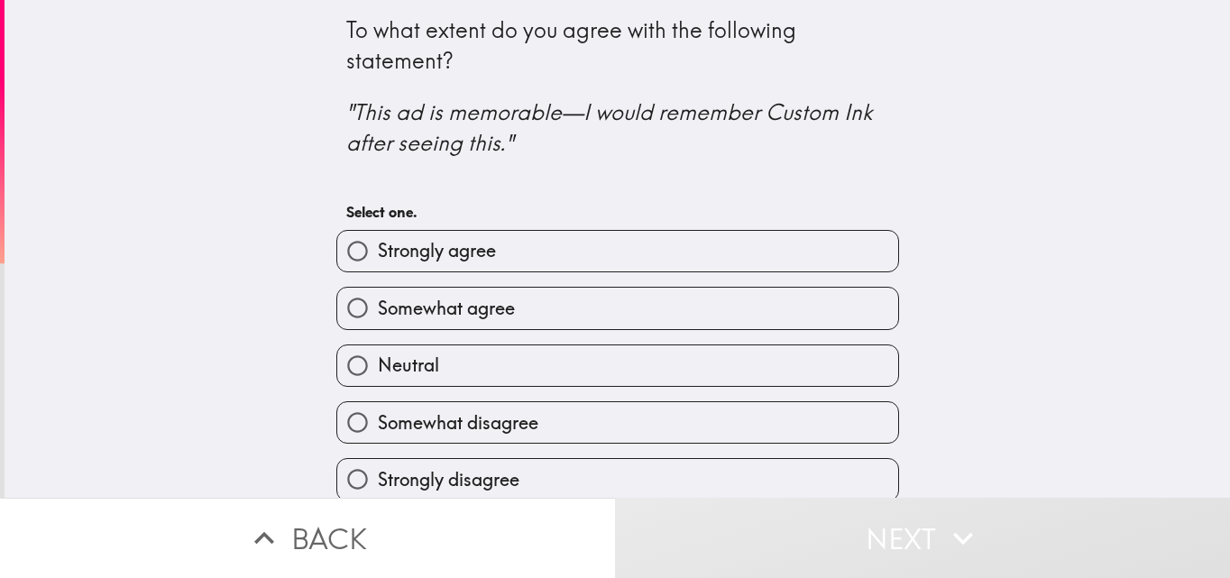
click at [452, 250] on span "Strongly agree" at bounding box center [437, 250] width 118 height 25
click at [378, 250] on input "Strongly agree" at bounding box center [357, 251] width 41 height 41
radio input "true"
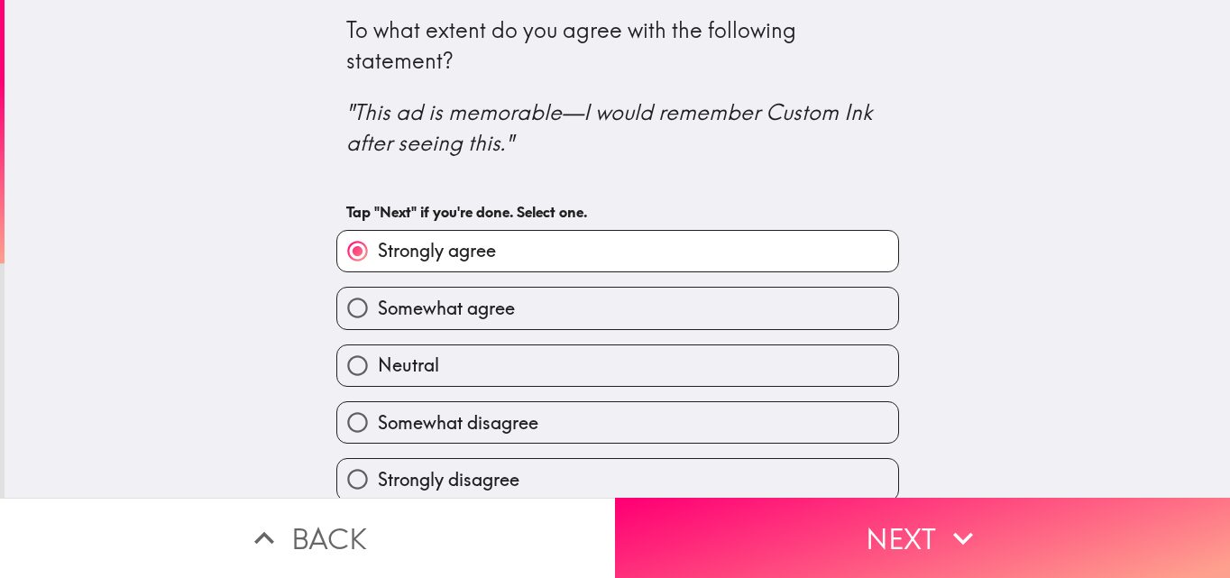
scroll to position [17, 0]
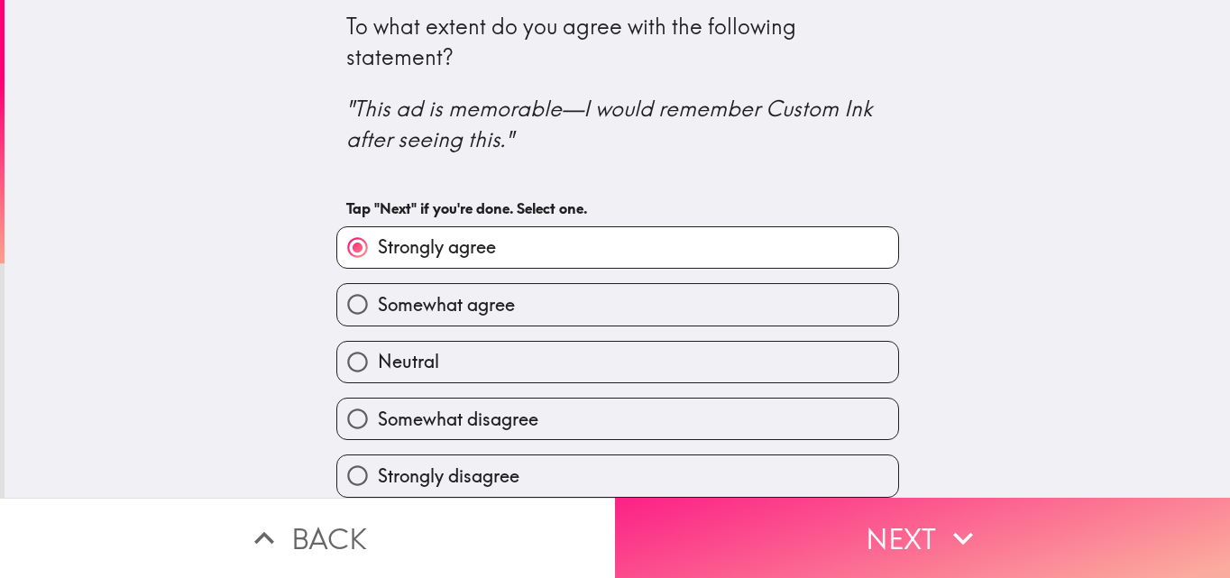
click at [842, 515] on button "Next" at bounding box center [922, 538] width 615 height 80
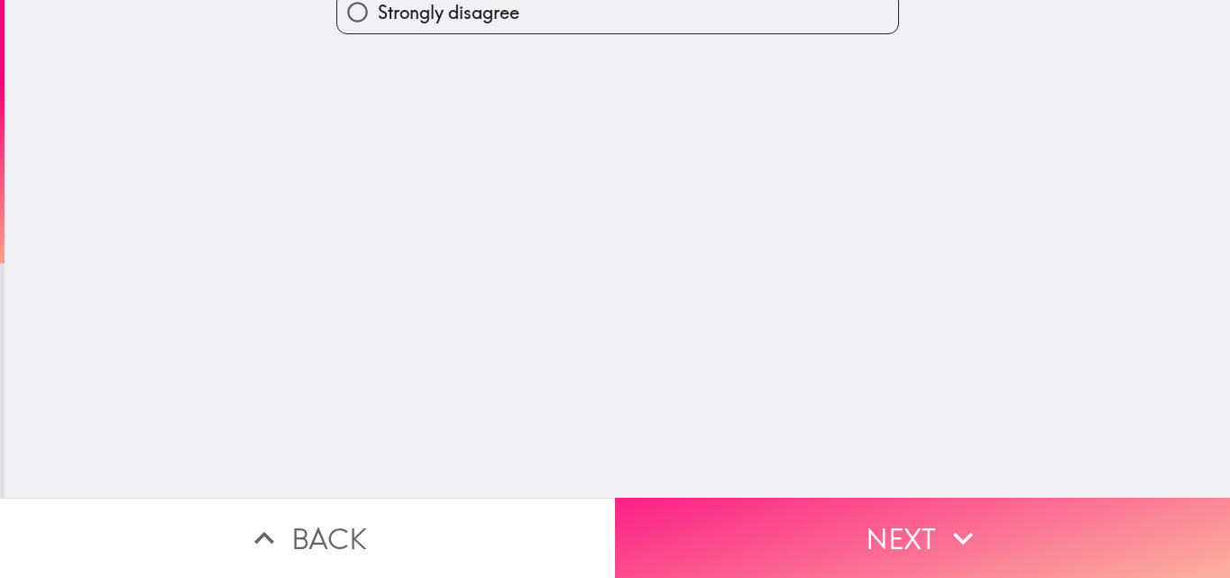
scroll to position [0, 0]
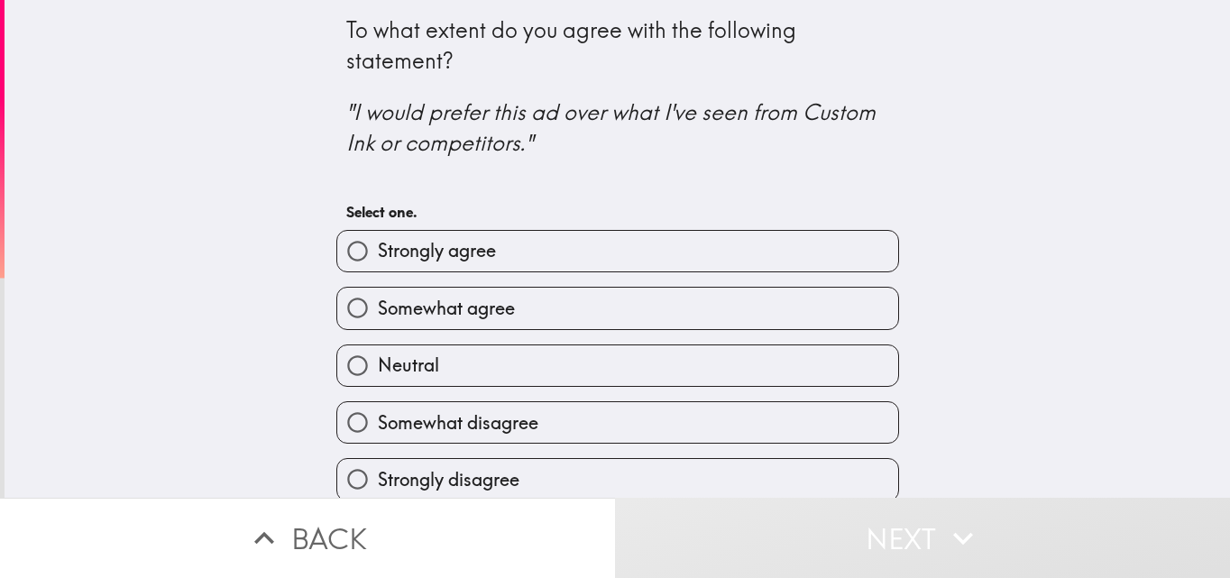
scroll to position [17, 0]
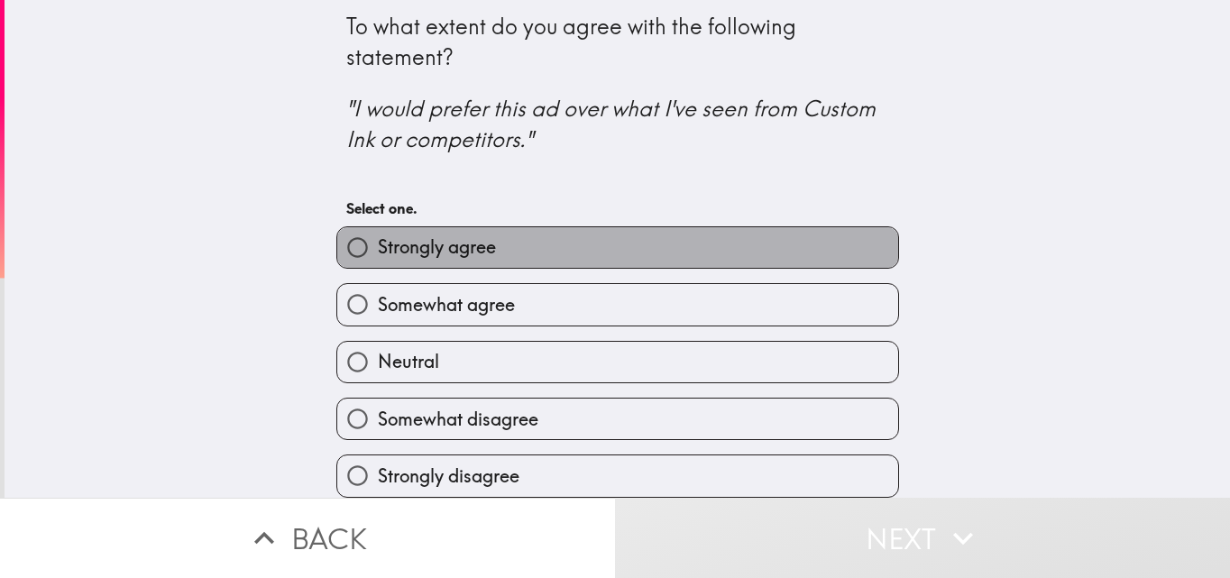
click at [560, 241] on label "Strongly agree" at bounding box center [617, 247] width 561 height 41
click at [378, 241] on input "Strongly agree" at bounding box center [357, 247] width 41 height 41
radio input "true"
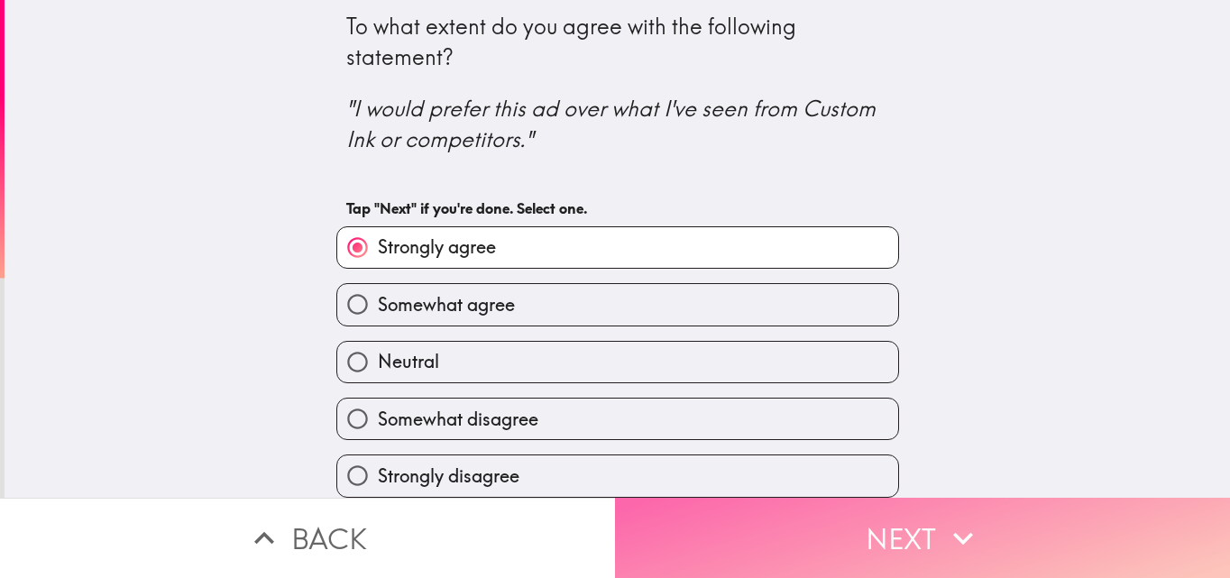
click at [847, 513] on button "Next" at bounding box center [922, 538] width 615 height 80
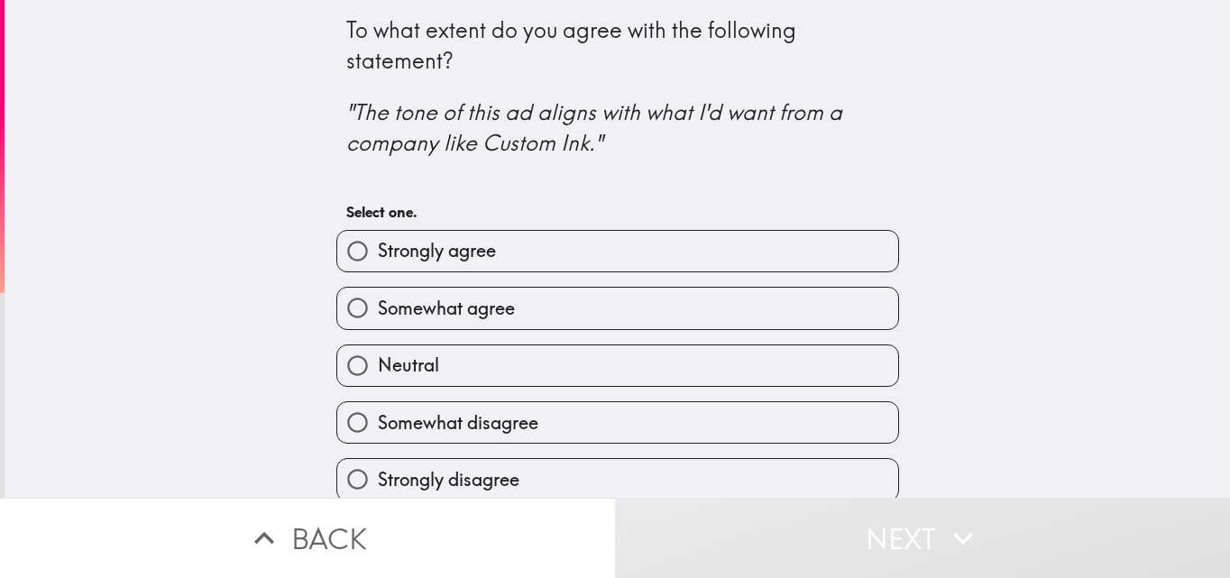
scroll to position [17, 0]
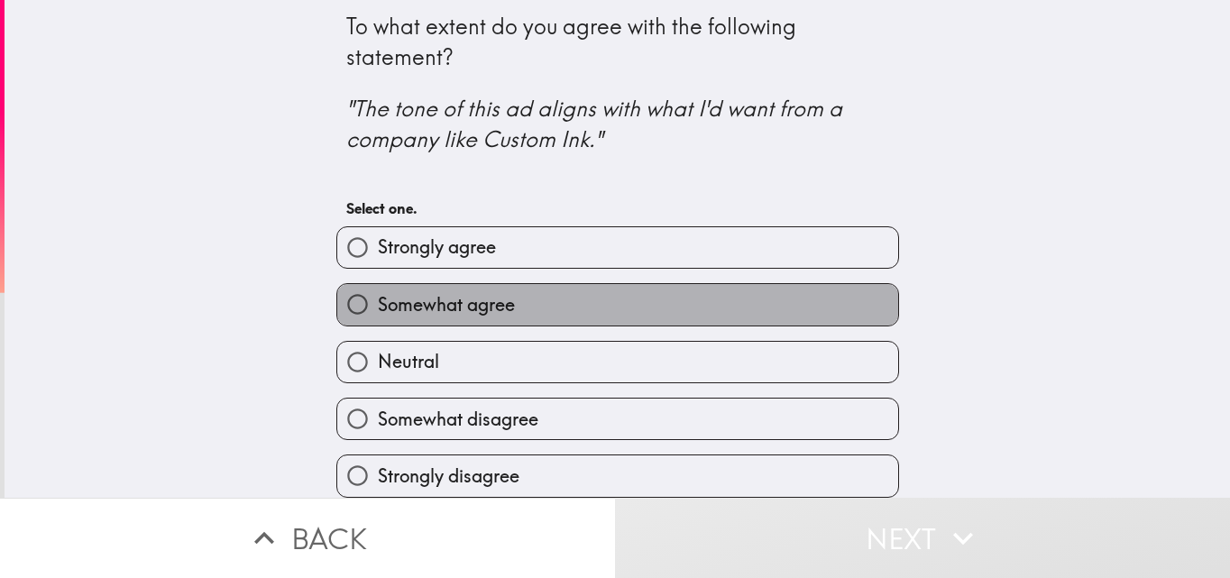
click at [473, 292] on span "Somewhat agree" at bounding box center [446, 304] width 137 height 25
click at [378, 284] on input "Somewhat agree" at bounding box center [357, 304] width 41 height 41
radio input "true"
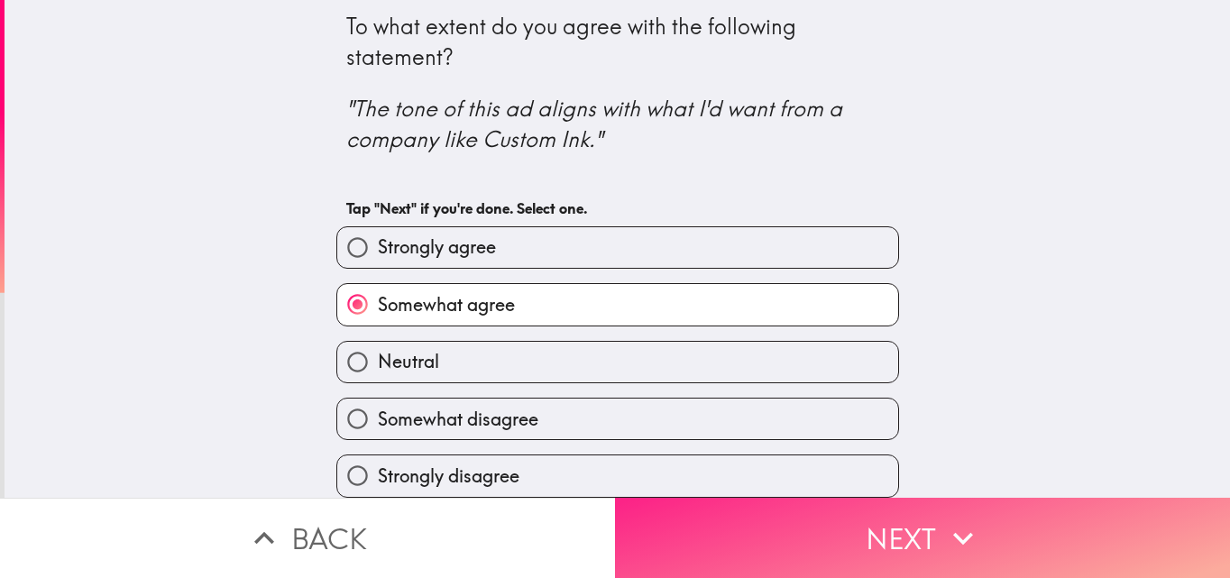
click at [873, 525] on button "Next" at bounding box center [922, 538] width 615 height 80
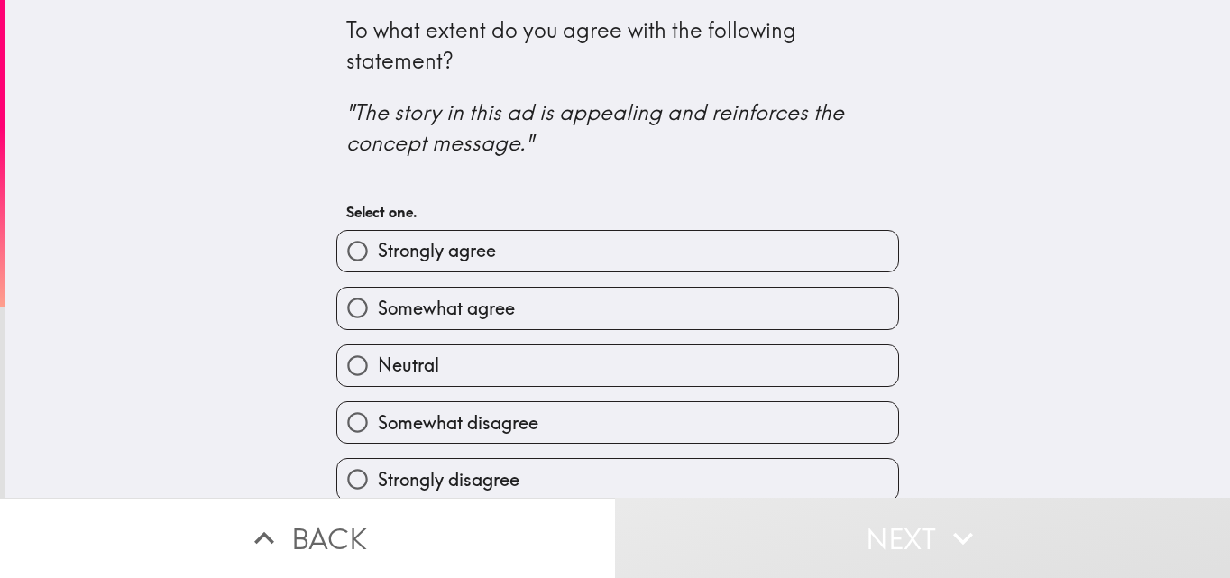
scroll to position [17, 0]
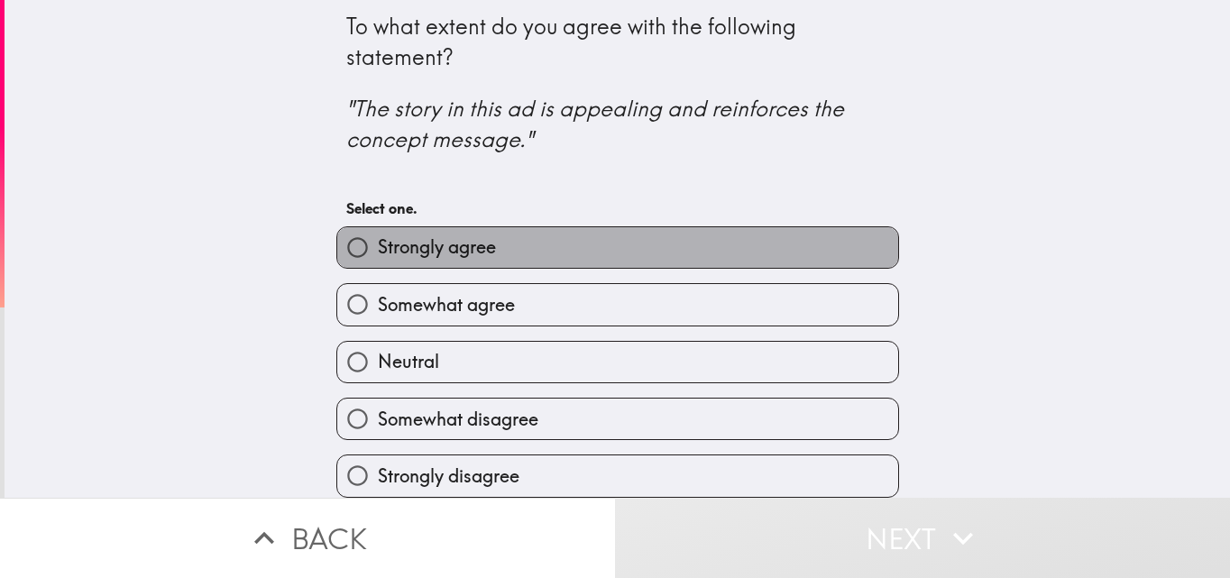
click at [470, 234] on span "Strongly agree" at bounding box center [437, 246] width 118 height 25
click at [378, 227] on input "Strongly agree" at bounding box center [357, 247] width 41 height 41
radio input "true"
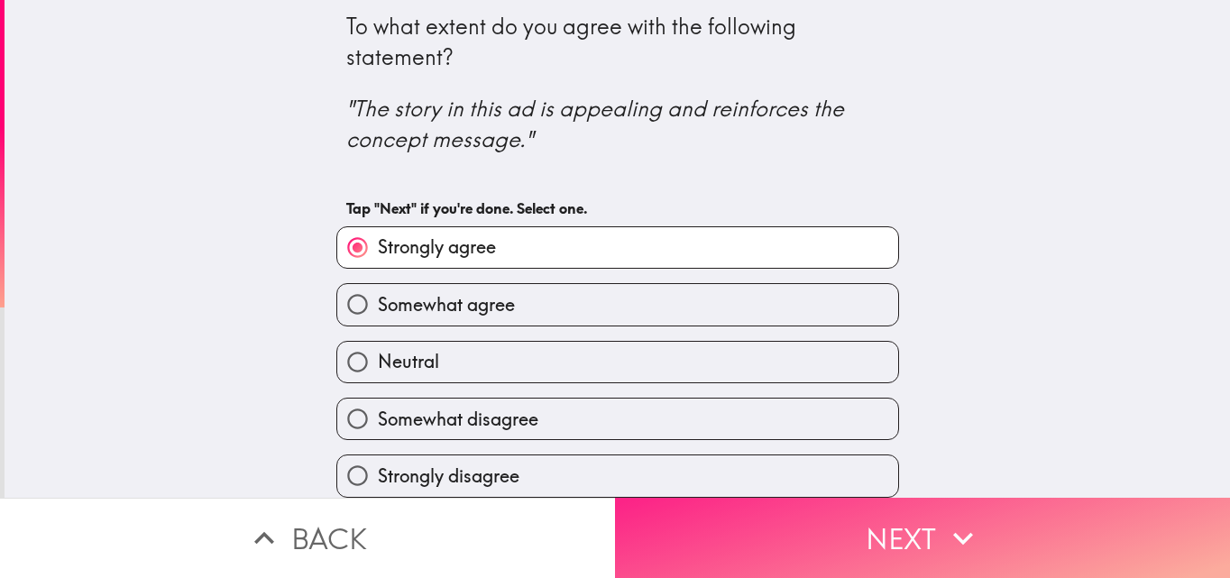
click at [884, 520] on button "Next" at bounding box center [922, 538] width 615 height 80
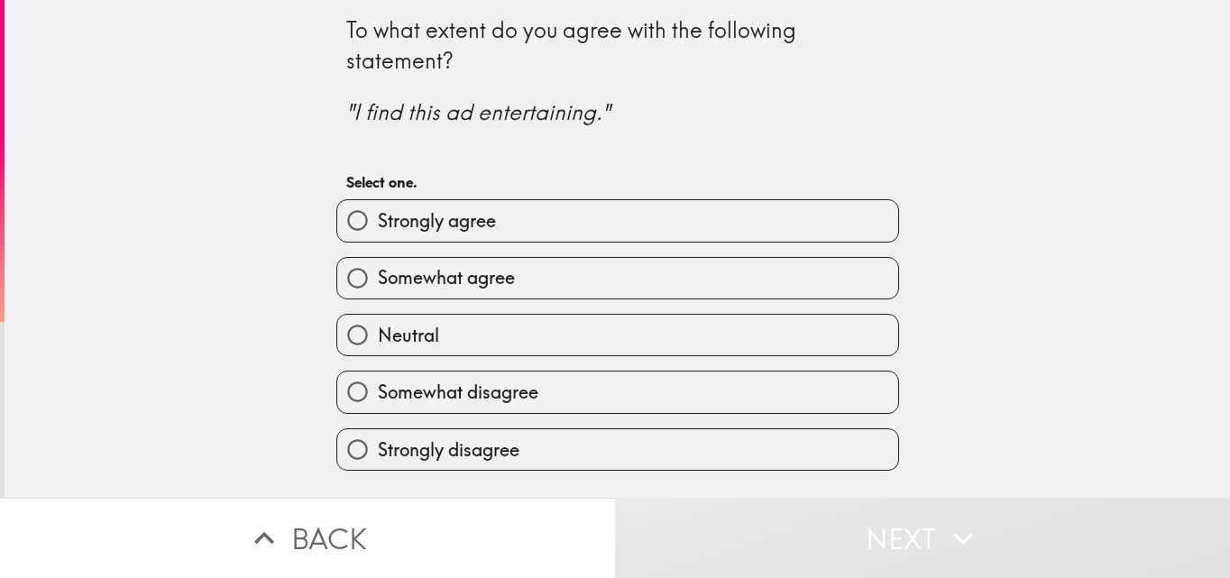
click at [469, 281] on span "Somewhat agree" at bounding box center [446, 277] width 137 height 25
click at [378, 281] on input "Somewhat agree" at bounding box center [357, 278] width 41 height 41
radio input "true"
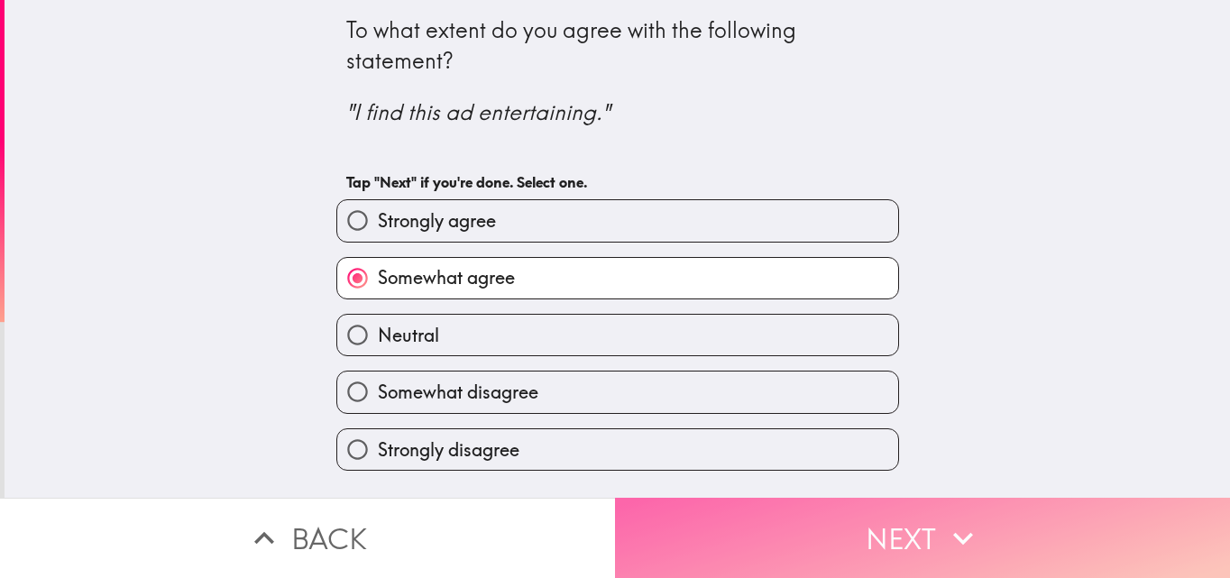
click at [884, 516] on button "Next" at bounding box center [922, 538] width 615 height 80
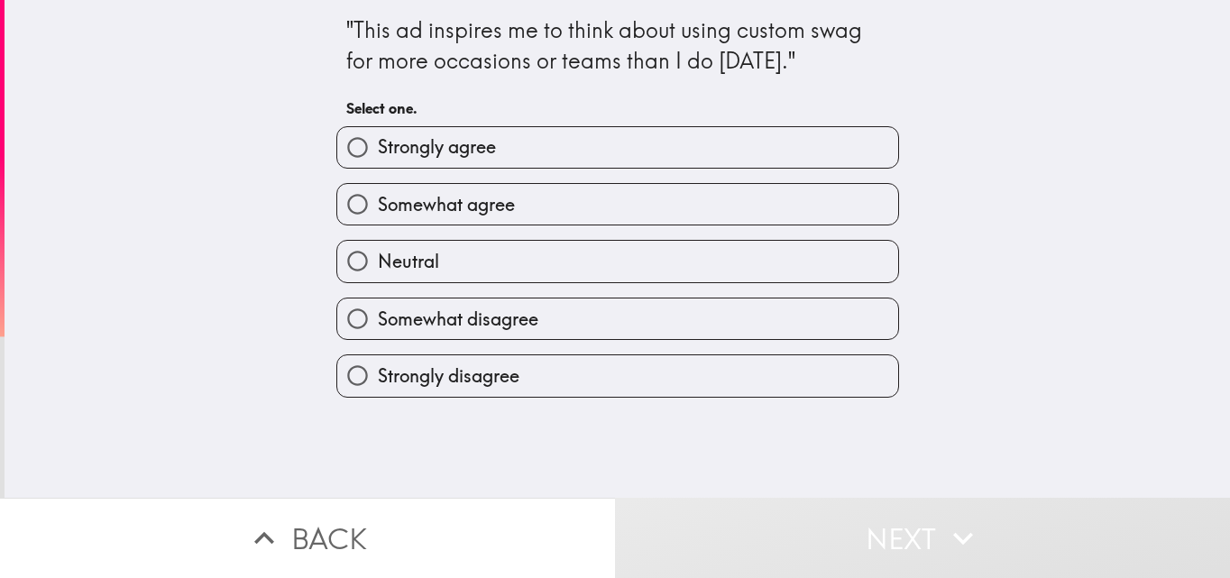
click at [407, 201] on span "Somewhat agree" at bounding box center [446, 204] width 137 height 25
click at [378, 201] on input "Somewhat agree" at bounding box center [357, 204] width 41 height 41
radio input "true"
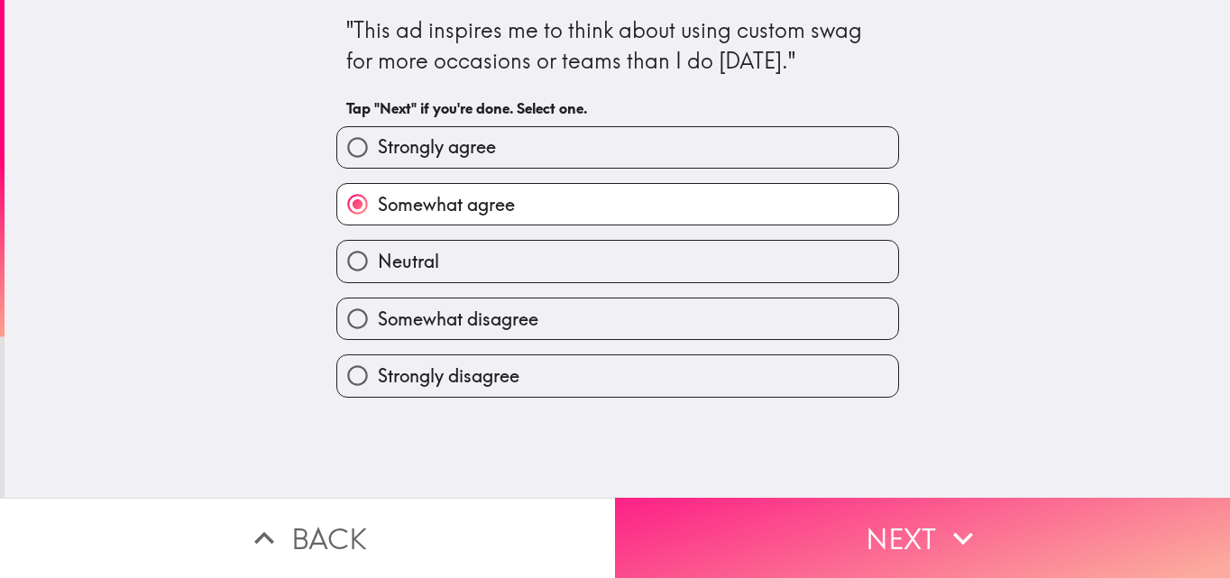
click at [880, 519] on button "Next" at bounding box center [922, 538] width 615 height 80
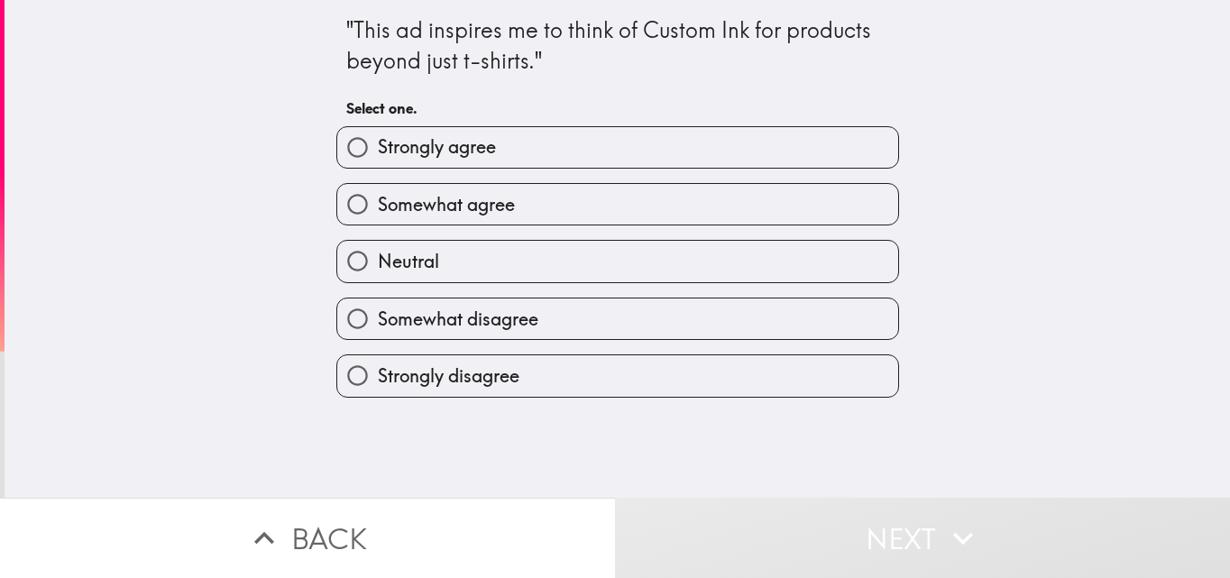
click at [457, 140] on span "Strongly agree" at bounding box center [437, 146] width 118 height 25
click at [378, 140] on input "Strongly agree" at bounding box center [357, 147] width 41 height 41
radio input "true"
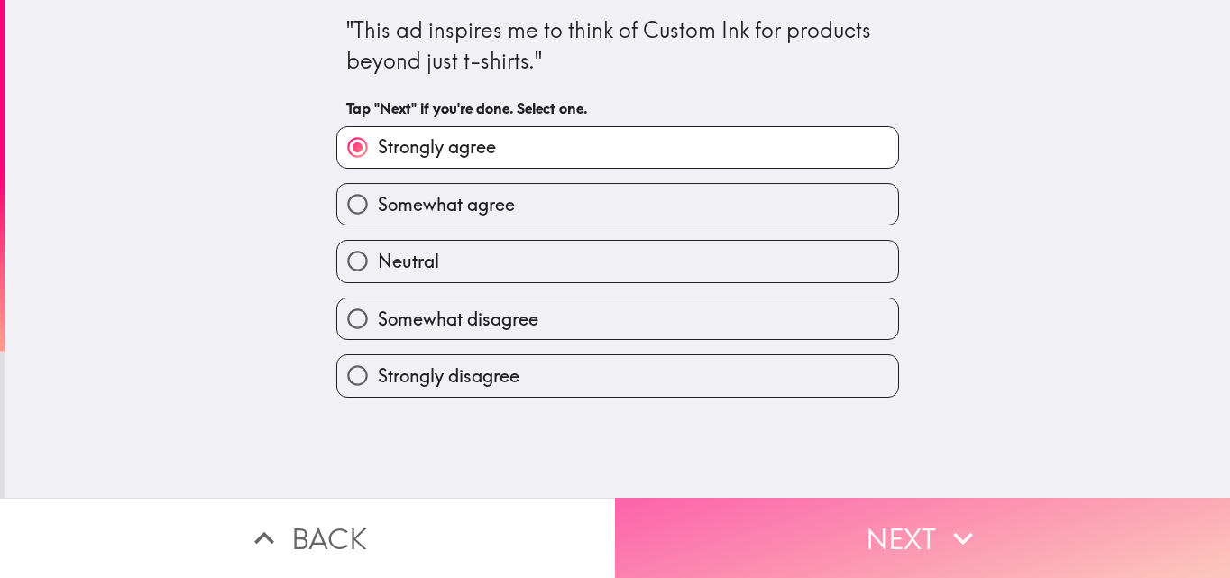
click at [896, 526] on button "Next" at bounding box center [922, 538] width 615 height 80
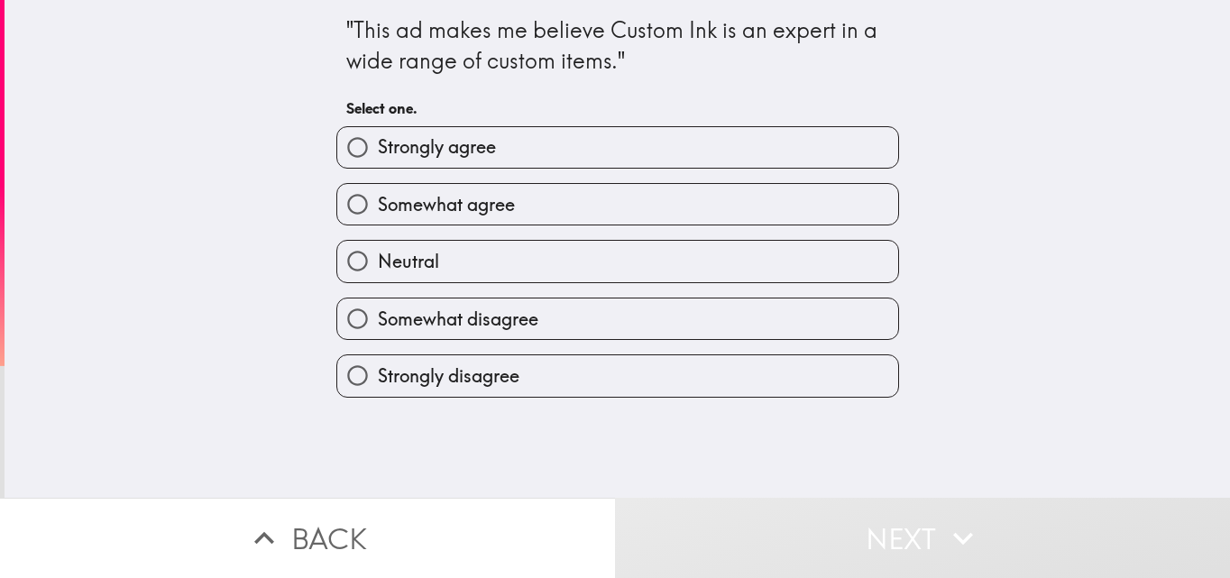
click at [450, 231] on div "Neutral" at bounding box center [610, 253] width 577 height 57
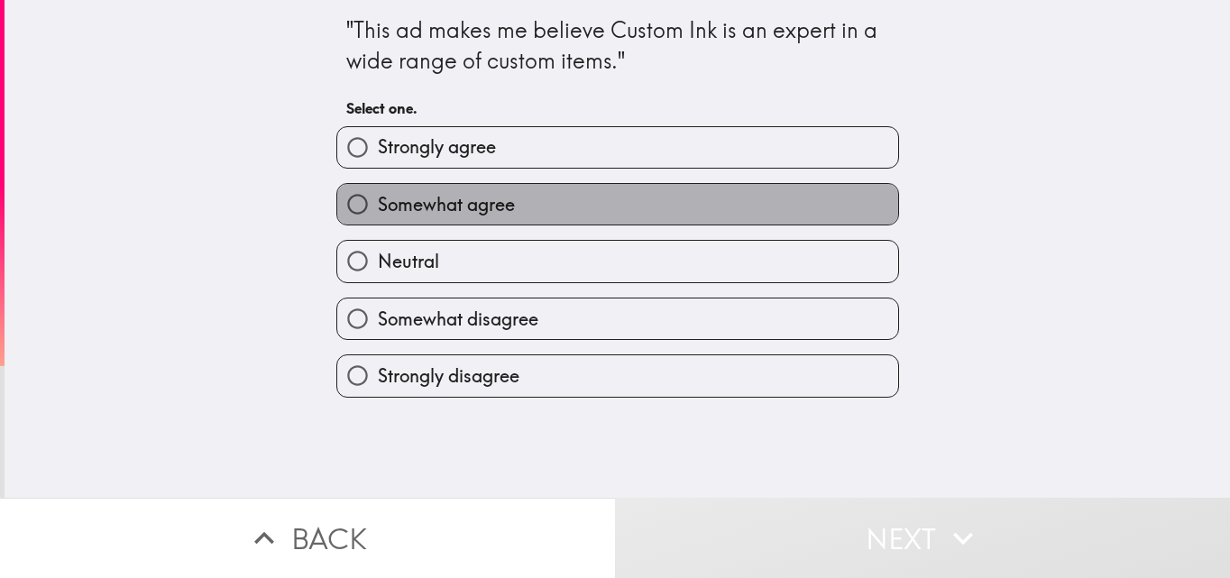
click at [451, 213] on span "Somewhat agree" at bounding box center [446, 204] width 137 height 25
click at [378, 213] on input "Somewhat agree" at bounding box center [357, 204] width 41 height 41
radio input "true"
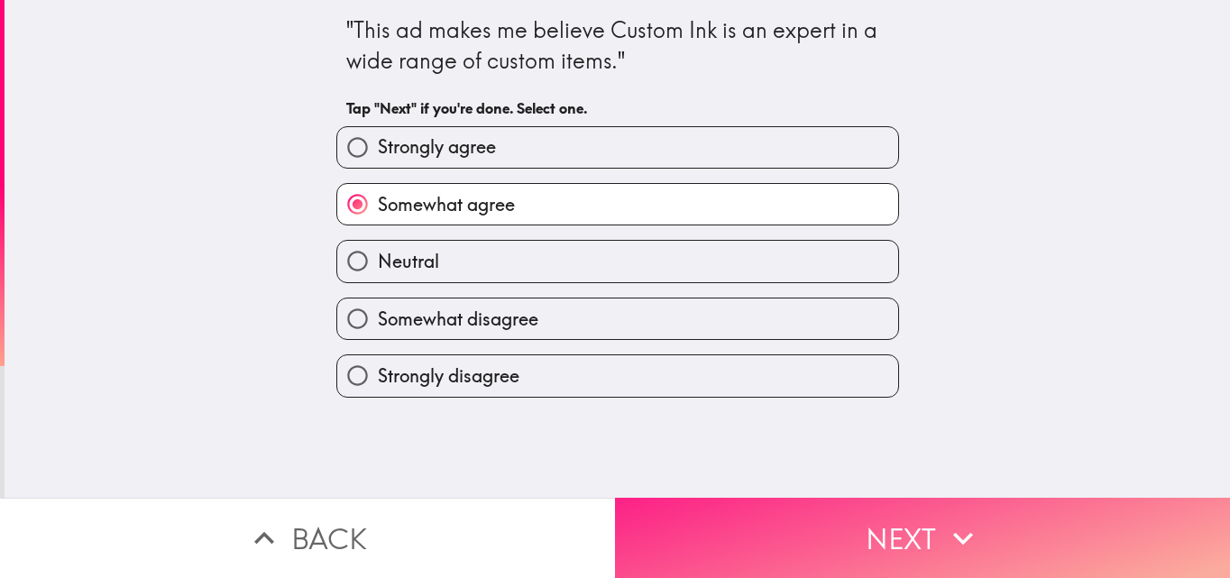
click at [920, 517] on button "Next" at bounding box center [922, 538] width 615 height 80
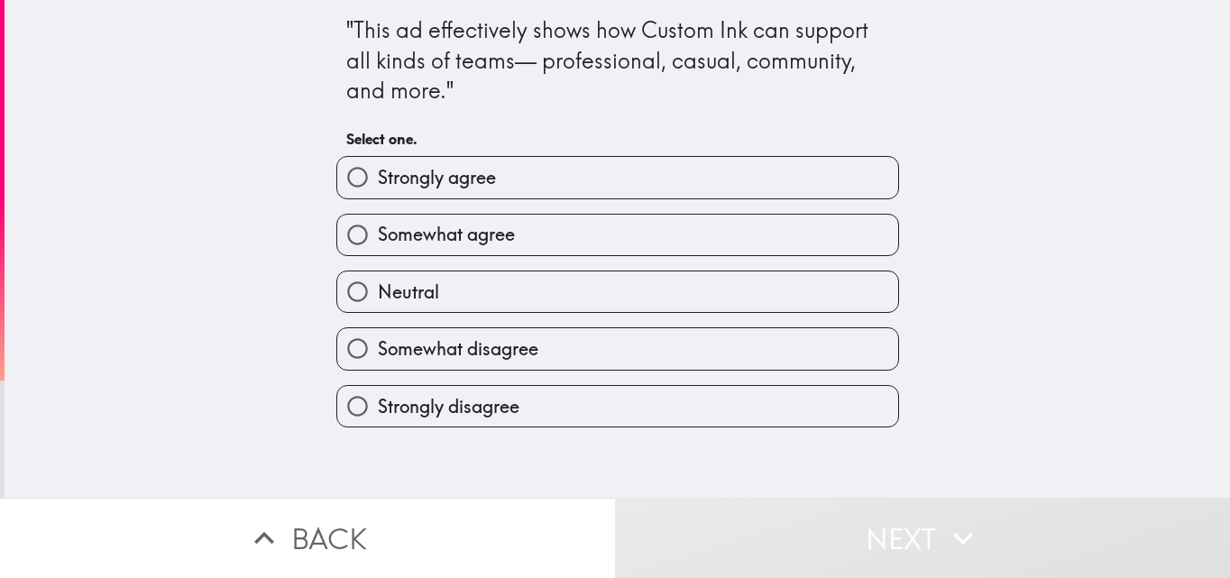
click at [567, 236] on label "Somewhat agree" at bounding box center [617, 235] width 561 height 41
click at [378, 236] on input "Somewhat agree" at bounding box center [357, 235] width 41 height 41
radio input "true"
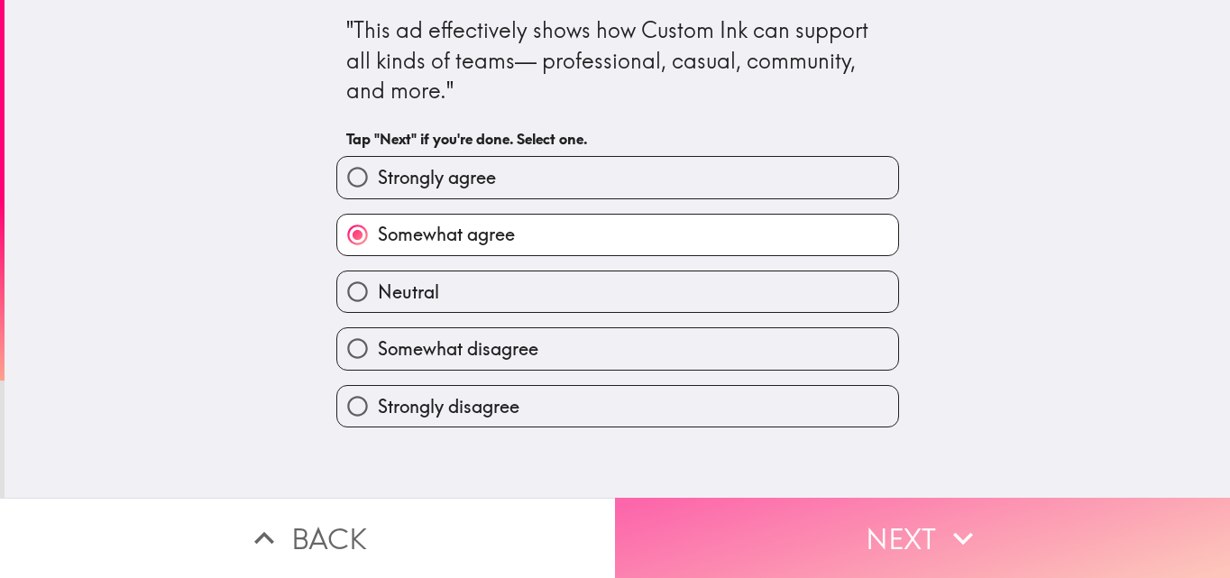
click at [915, 518] on button "Next" at bounding box center [922, 538] width 615 height 80
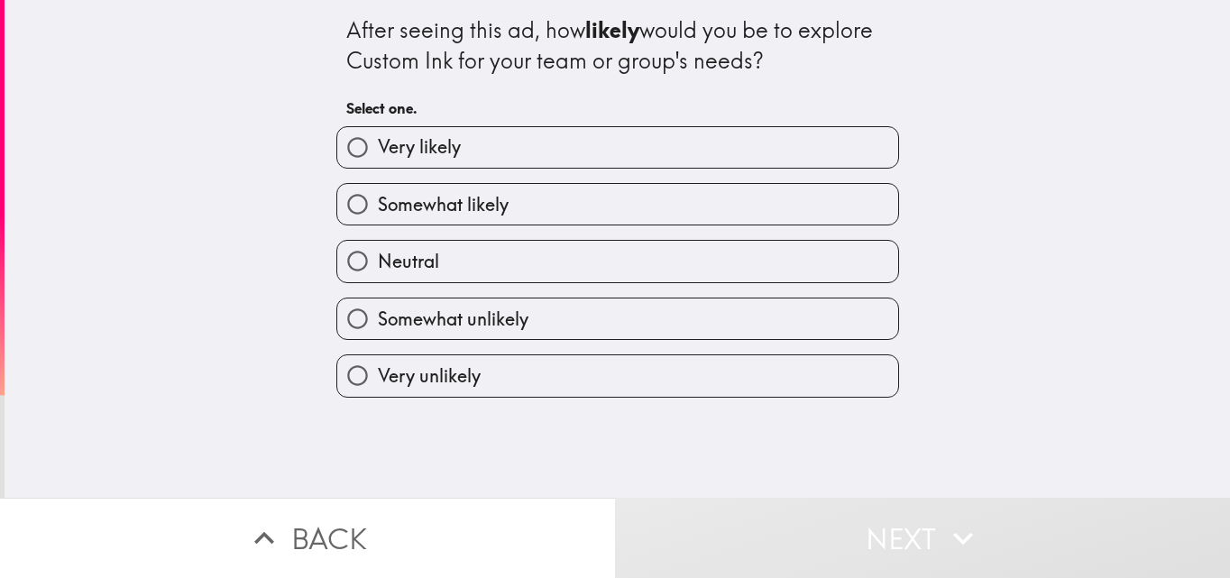
click at [435, 161] on label "Very likely" at bounding box center [617, 147] width 561 height 41
click at [378, 161] on input "Very likely" at bounding box center [357, 147] width 41 height 41
radio input "true"
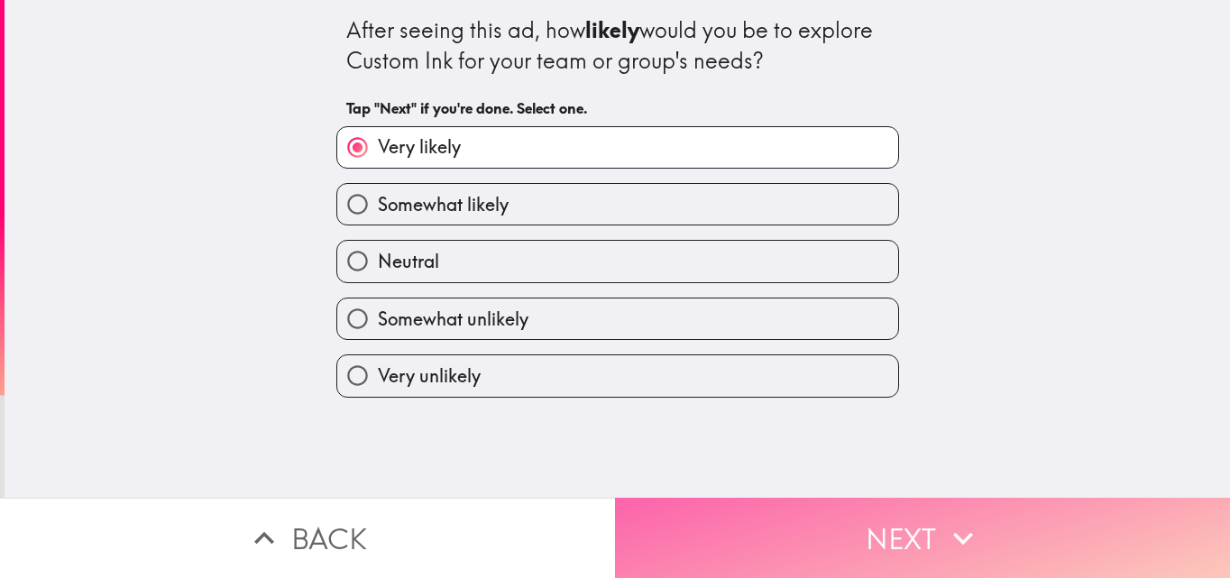
click at [925, 513] on button "Next" at bounding box center [922, 538] width 615 height 80
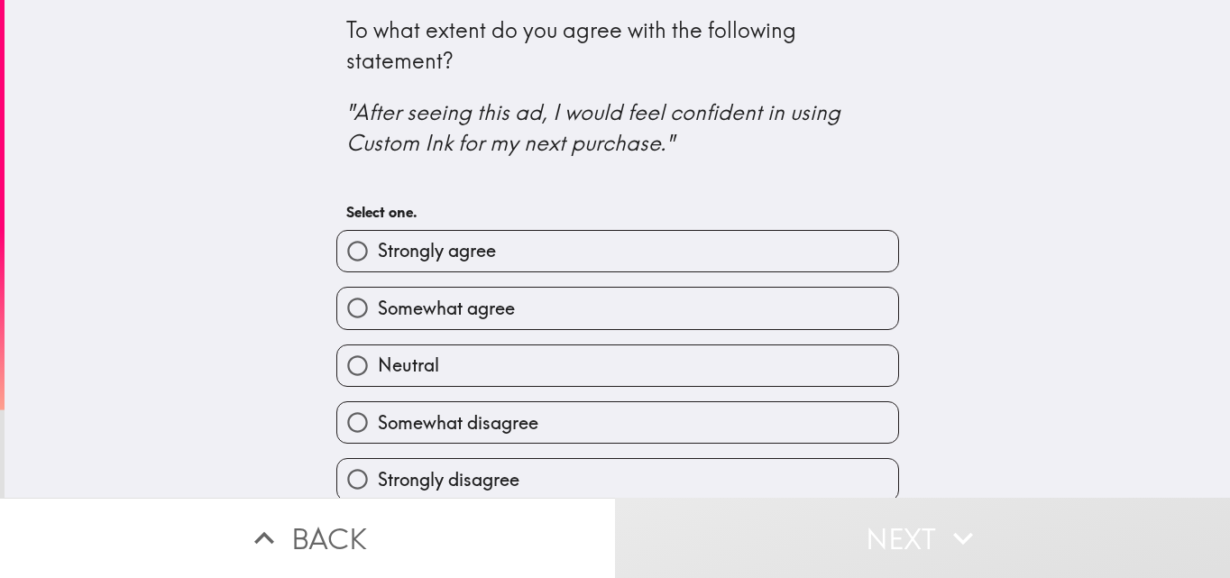
scroll to position [17, 0]
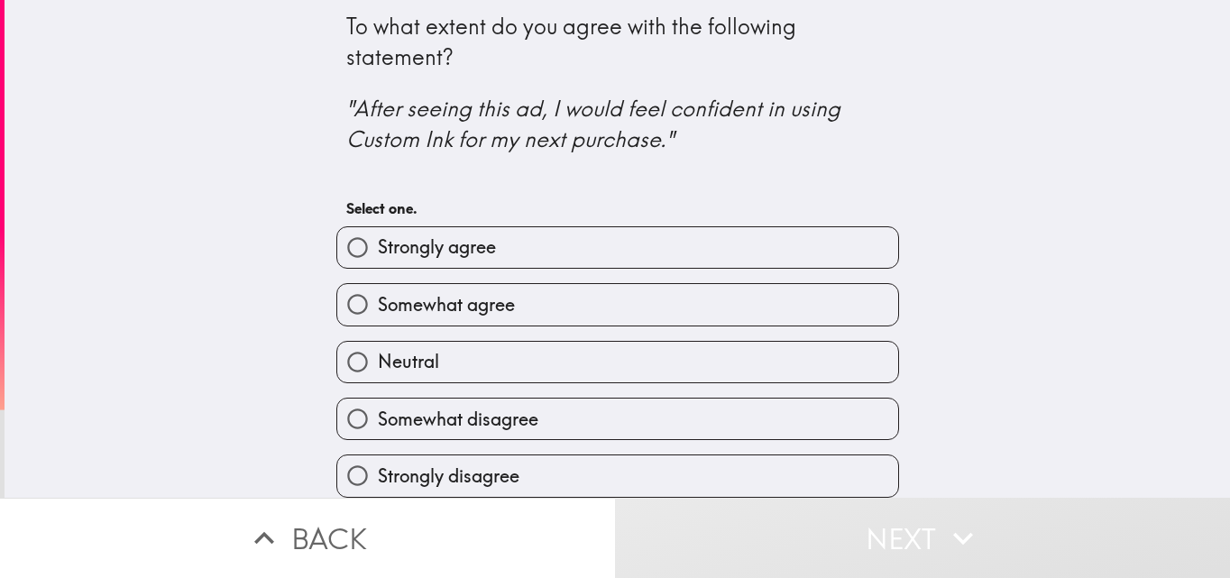
click at [532, 269] on div "Somewhat agree" at bounding box center [610, 297] width 577 height 57
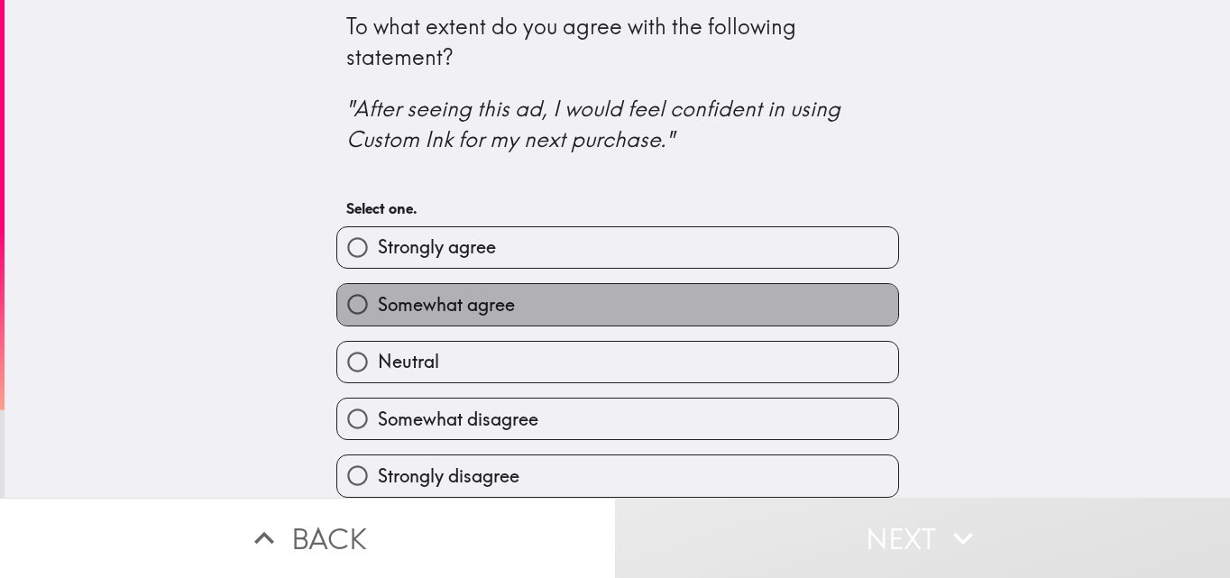
click at [528, 284] on label "Somewhat agree" at bounding box center [617, 304] width 561 height 41
click at [378, 284] on input "Somewhat agree" at bounding box center [357, 304] width 41 height 41
radio input "true"
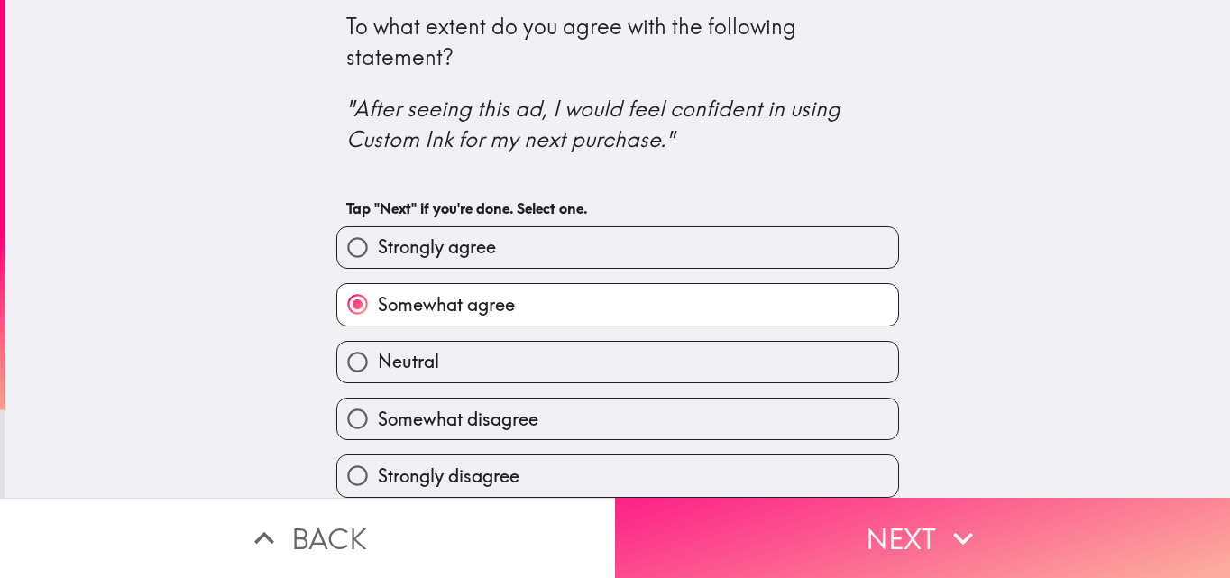
click at [943, 527] on icon "button" at bounding box center [963, 538] width 40 height 40
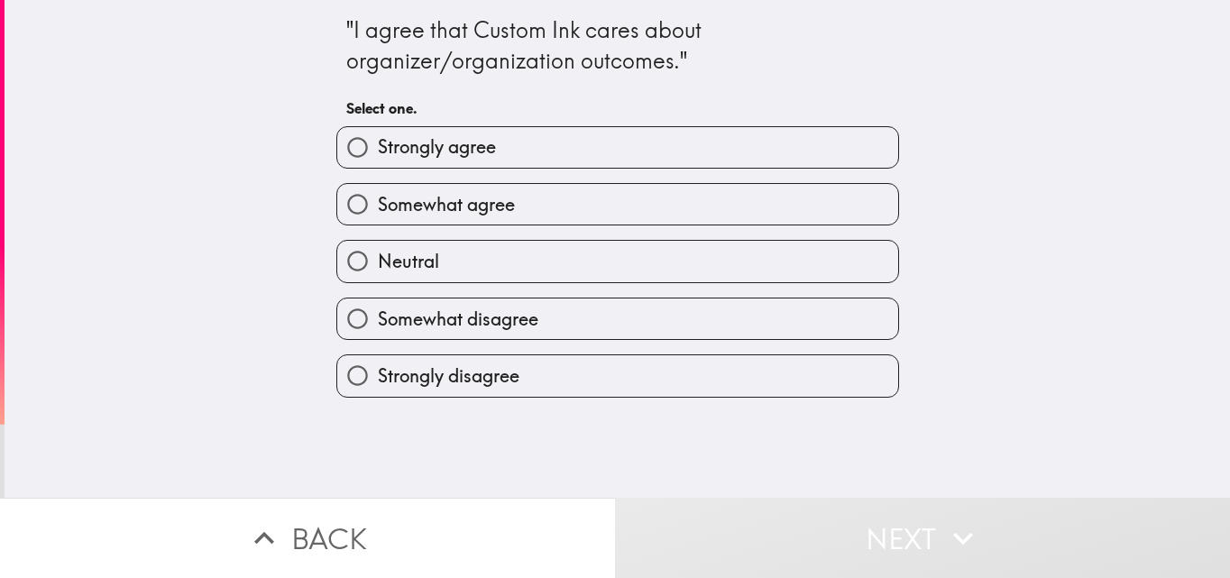
click at [583, 169] on div "Somewhat agree" at bounding box center [610, 197] width 577 height 57
drag, startPoint x: 504, startPoint y: 116, endPoint x: 496, endPoint y: 135, distance: 20.6
click at [500, 119] on div "Strongly agree" at bounding box center [610, 140] width 577 height 57
click at [495, 140] on label "Strongly agree" at bounding box center [617, 147] width 561 height 41
click at [378, 140] on input "Strongly agree" at bounding box center [357, 147] width 41 height 41
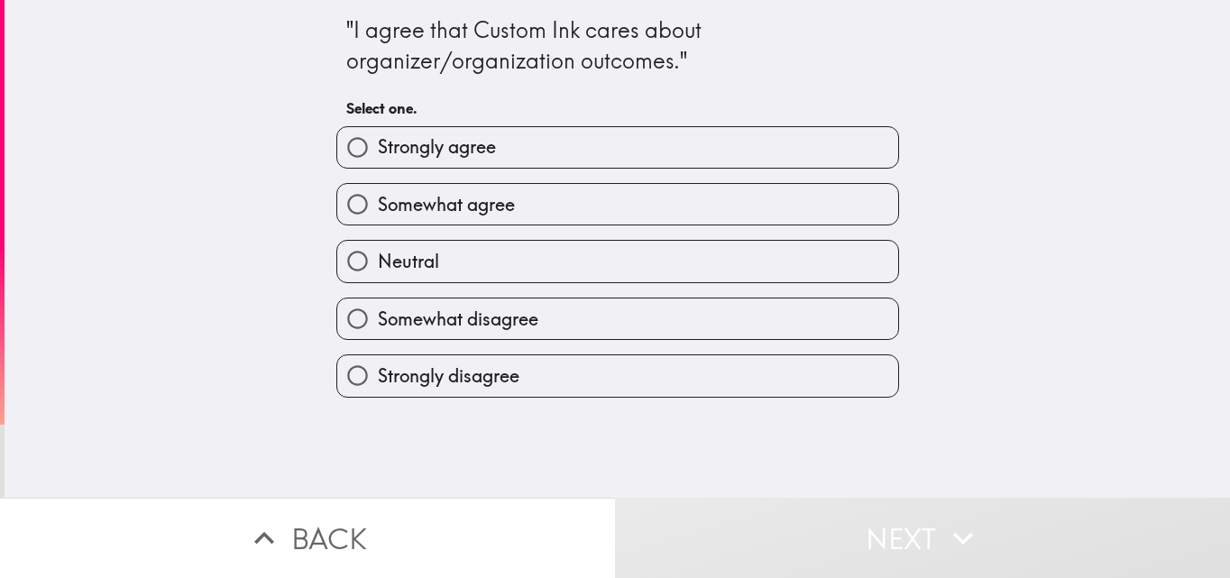
radio input "true"
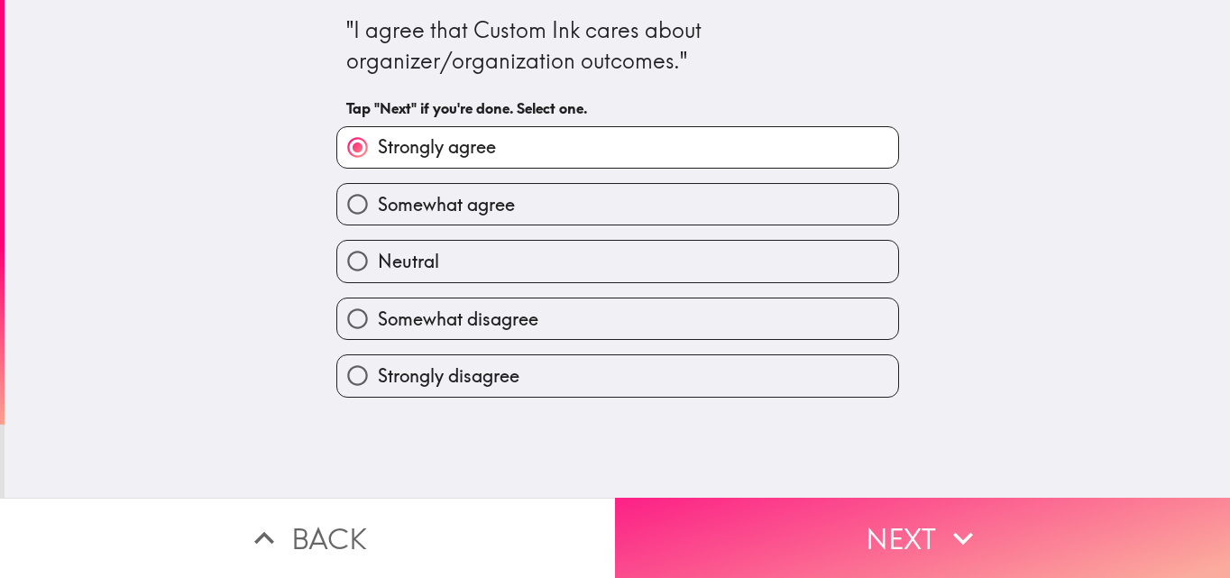
click at [884, 498] on button "Next" at bounding box center [922, 538] width 615 height 80
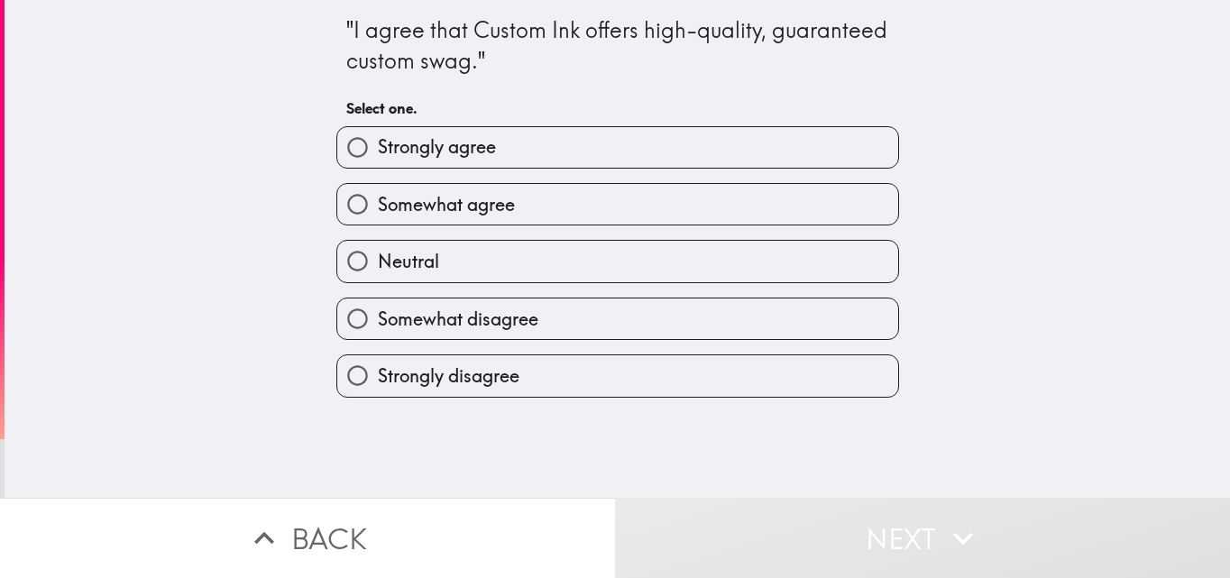
click at [480, 206] on span "Somewhat agree" at bounding box center [446, 204] width 137 height 25
click at [378, 206] on input "Somewhat agree" at bounding box center [357, 204] width 41 height 41
radio input "true"
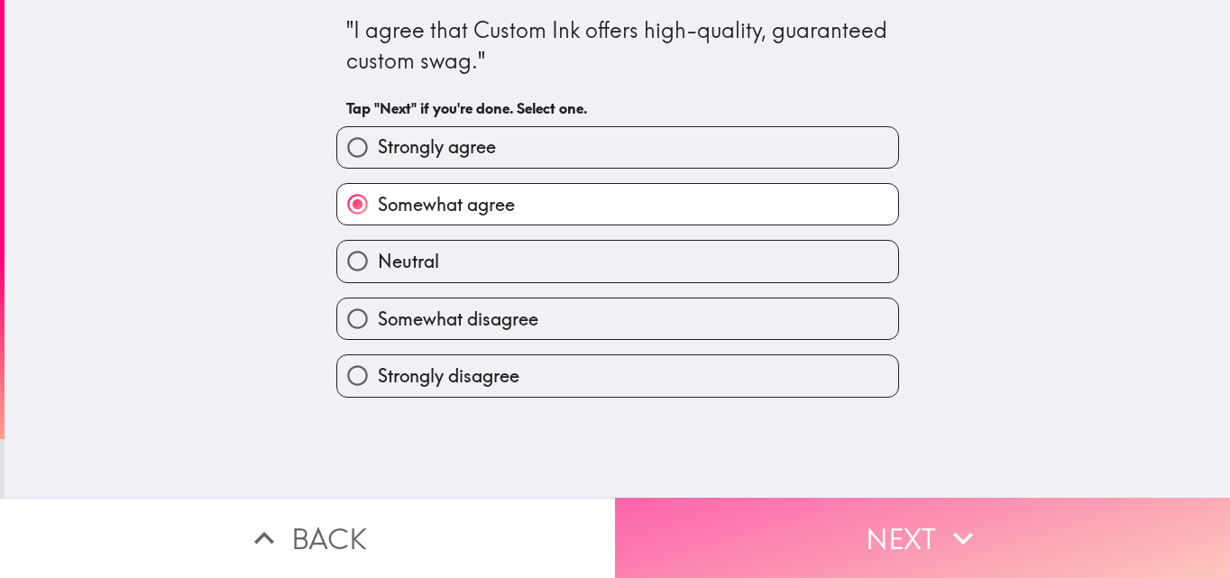
click at [932, 518] on button "Next" at bounding box center [922, 538] width 615 height 80
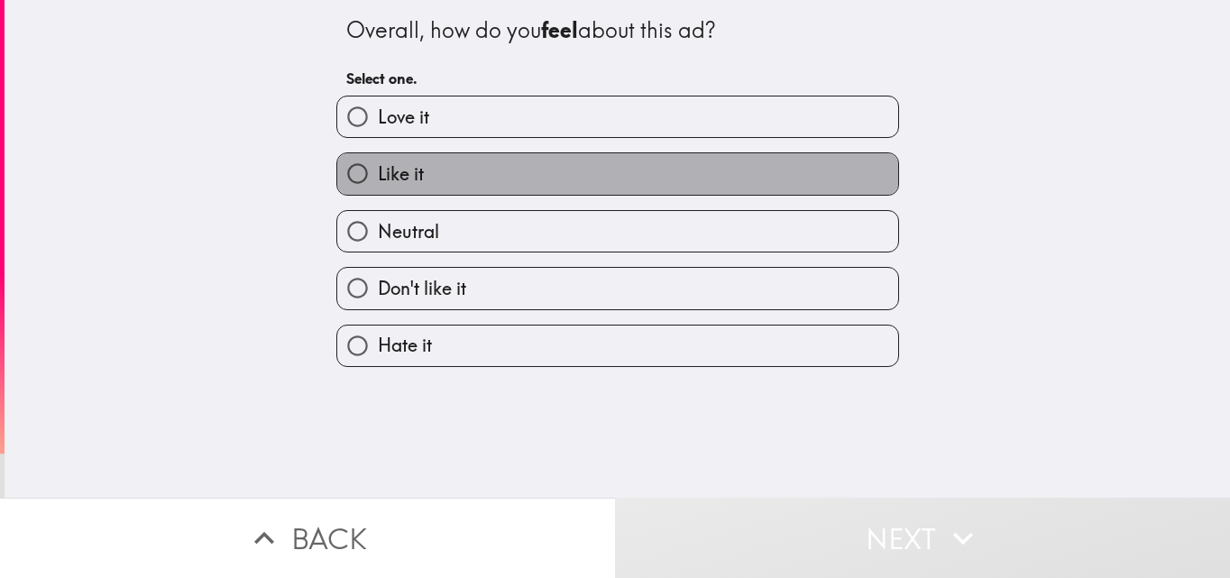
click at [475, 157] on label "Like it" at bounding box center [617, 173] width 561 height 41
click at [378, 157] on input "Like it" at bounding box center [357, 173] width 41 height 41
radio input "true"
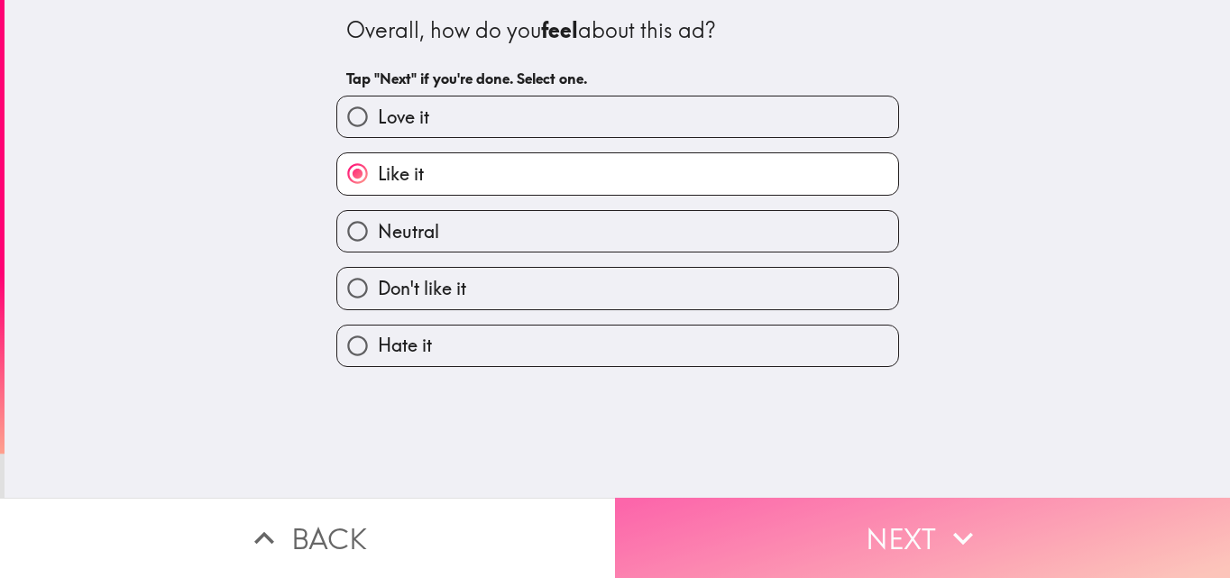
click at [911, 505] on button "Next" at bounding box center [922, 538] width 615 height 80
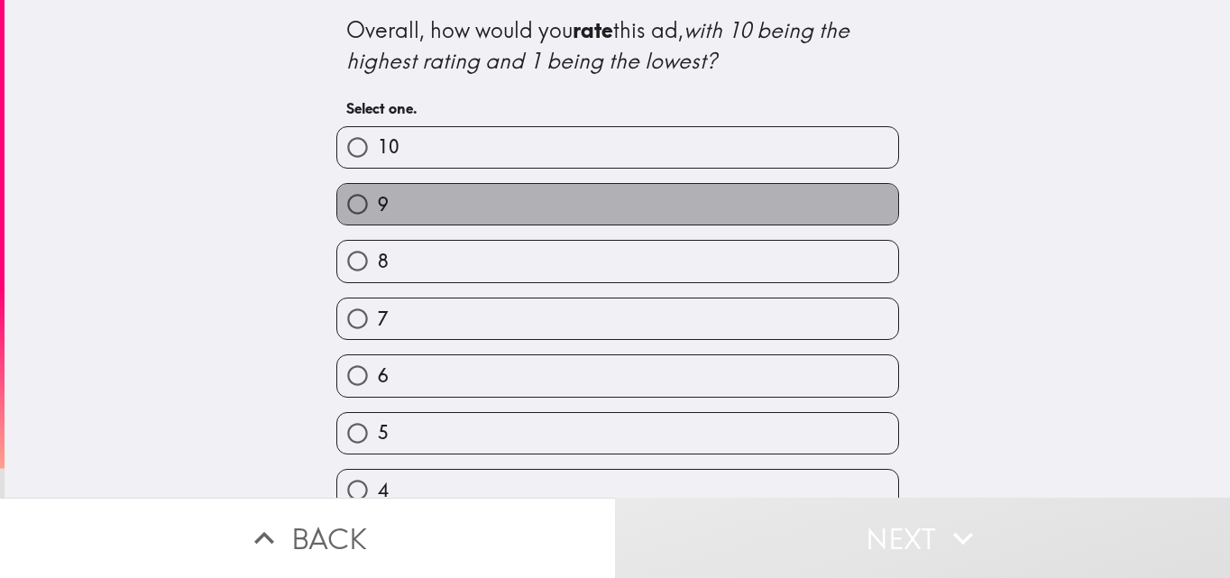
click at [444, 218] on label "9" at bounding box center [617, 204] width 561 height 41
click at [378, 218] on input "9" at bounding box center [357, 204] width 41 height 41
radio input "true"
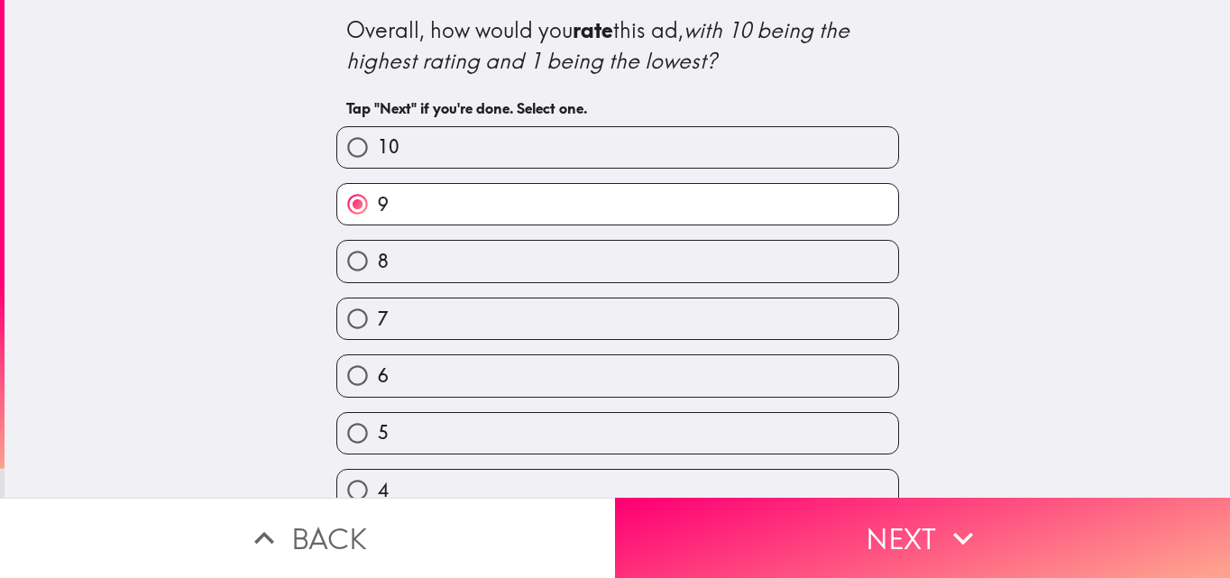
scroll to position [199, 0]
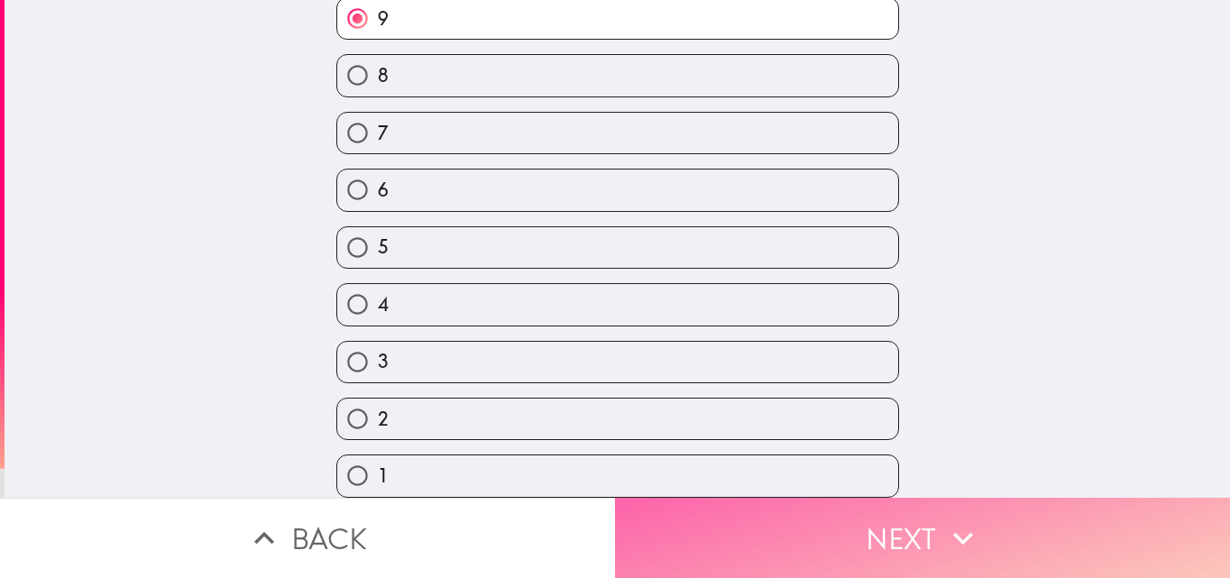
click at [896, 508] on button "Next" at bounding box center [922, 538] width 615 height 80
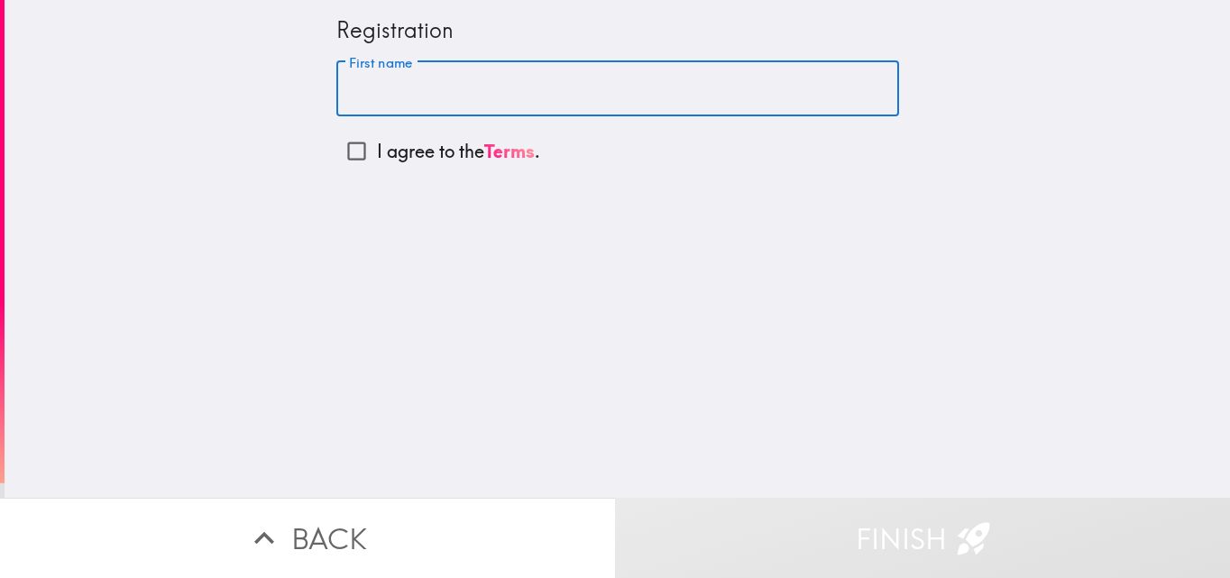
click at [473, 97] on input "First name" at bounding box center [617, 89] width 563 height 56
type input "Bill"
click at [415, 151] on p "I agree to the Terms ." at bounding box center [458, 151] width 163 height 25
click at [377, 151] on input "I agree to the Terms ." at bounding box center [356, 151] width 41 height 41
checkbox input "true"
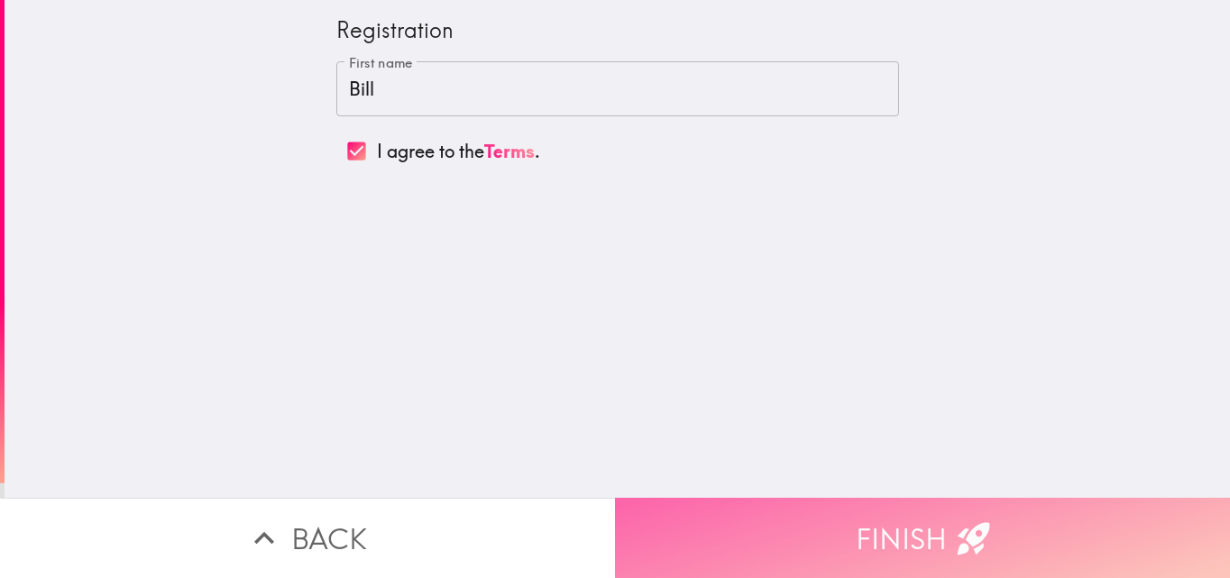
click at [884, 506] on button "Finish" at bounding box center [922, 538] width 615 height 80
